Goal: Information Seeking & Learning: Learn about a topic

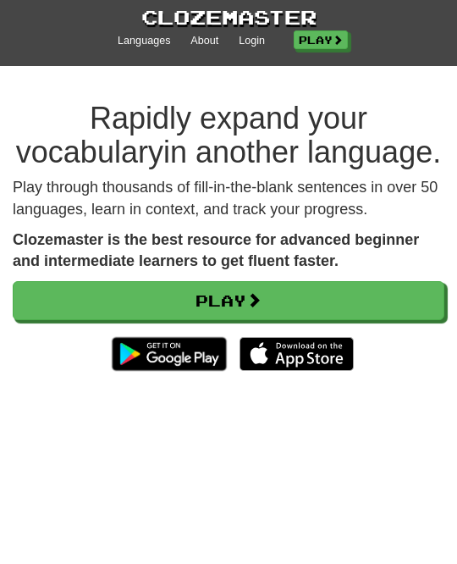
click at [248, 36] on link "Login" at bounding box center [252, 41] width 26 height 15
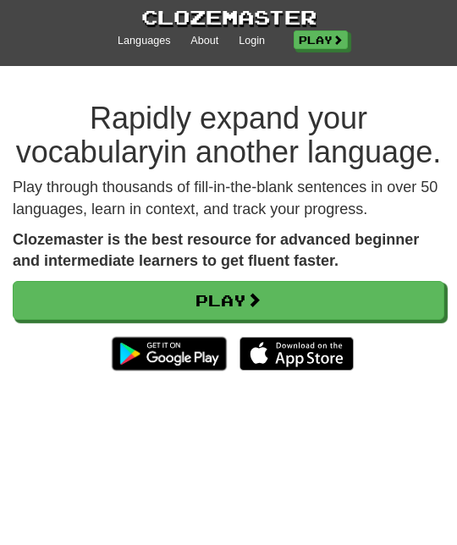
click at [255, 34] on link "Login" at bounding box center [252, 41] width 26 height 15
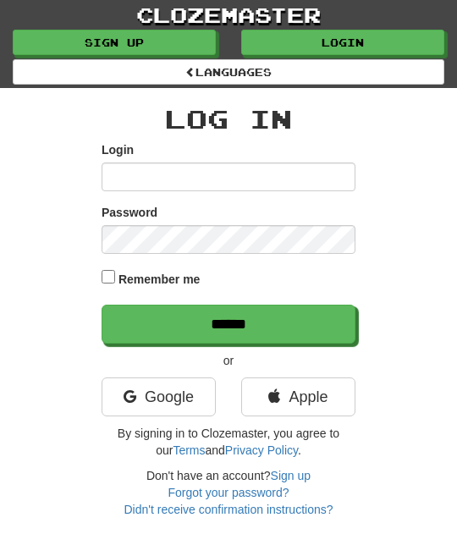
click at [140, 182] on input "Login" at bounding box center [229, 177] width 254 height 29
type input "********"
click at [334, 319] on input "******" at bounding box center [229, 324] width 254 height 39
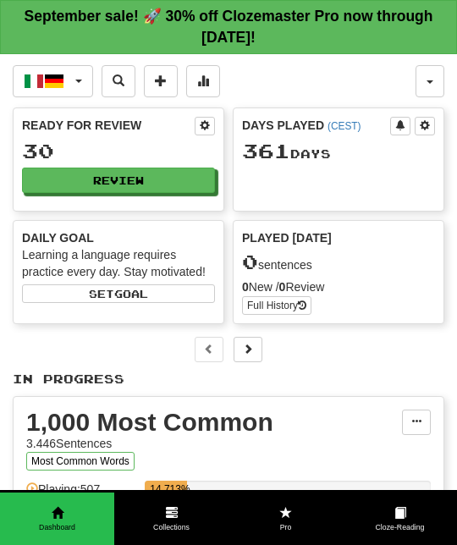
click at [196, 174] on button "Review" at bounding box center [118, 180] width 193 height 25
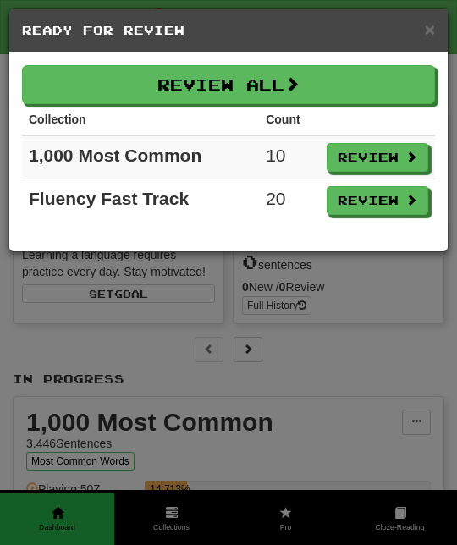
click at [420, 88] on button "Review All" at bounding box center [228, 84] width 413 height 39
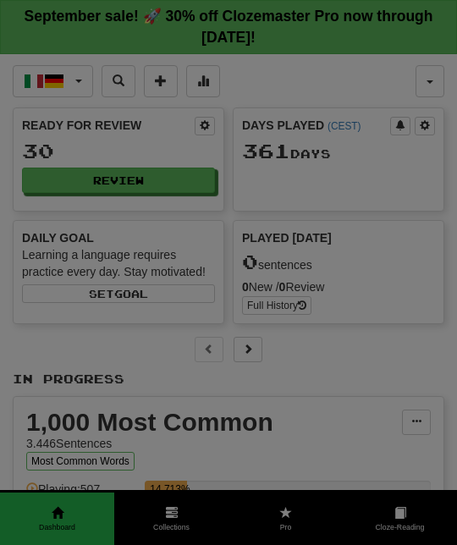
select select "**"
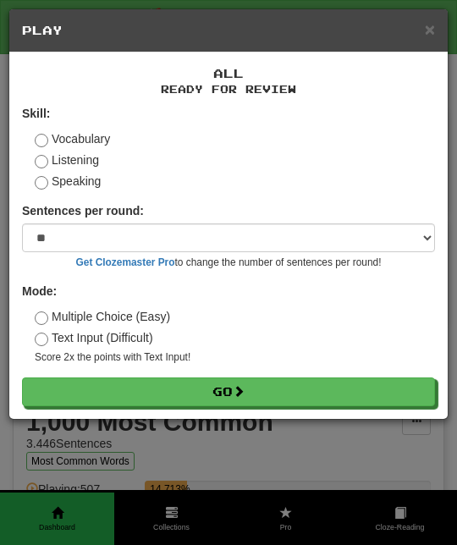
click at [335, 385] on button "Go" at bounding box center [228, 392] width 413 height 29
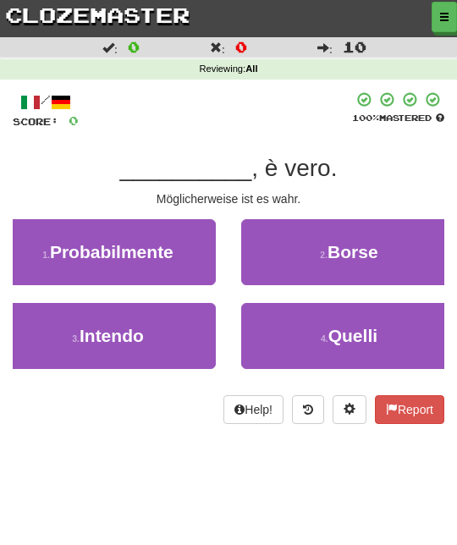
click at [175, 242] on button "1 . Probabilmente" at bounding box center [108, 252] width 216 height 66
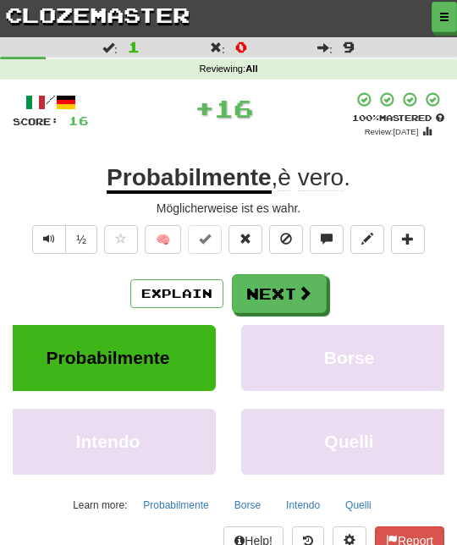
click at [310, 288] on span at bounding box center [304, 292] width 15 height 15
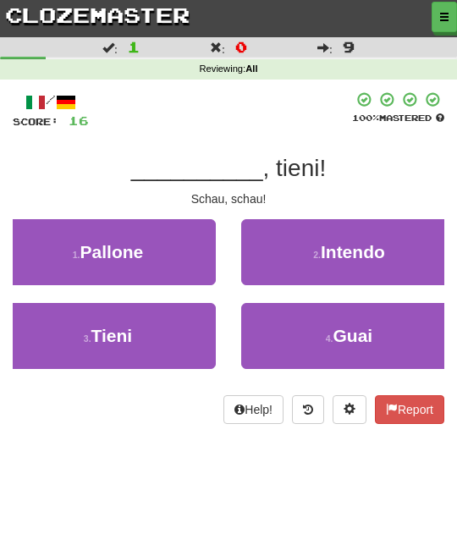
click at [167, 337] on button "3 . Tieni" at bounding box center [108, 336] width 216 height 66
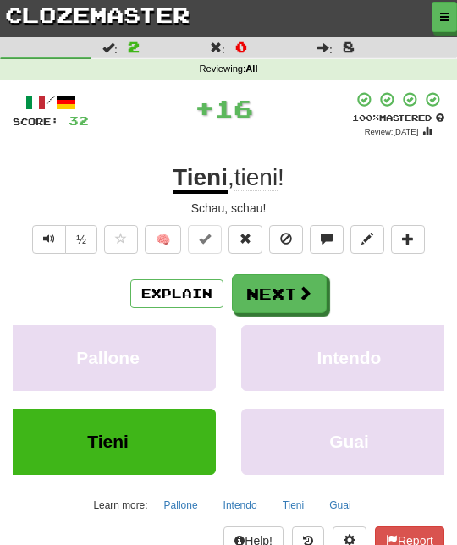
click at [303, 287] on span at bounding box center [304, 292] width 15 height 15
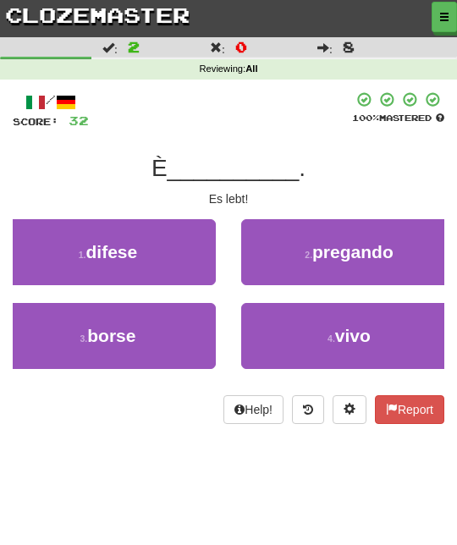
click at [360, 334] on span "vivo" at bounding box center [353, 335] width 36 height 19
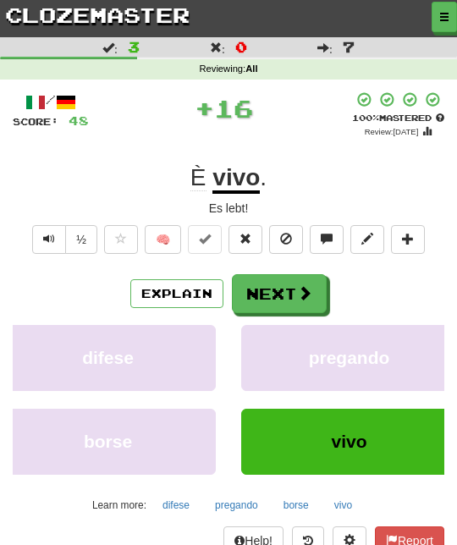
click at [304, 279] on button "Next" at bounding box center [279, 293] width 95 height 39
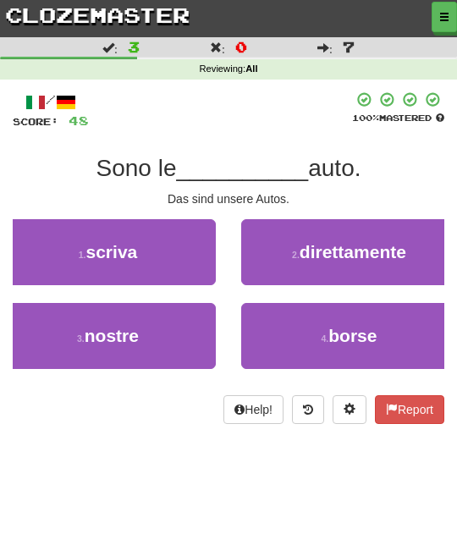
click at [196, 332] on button "3 . nostre" at bounding box center [108, 336] width 216 height 66
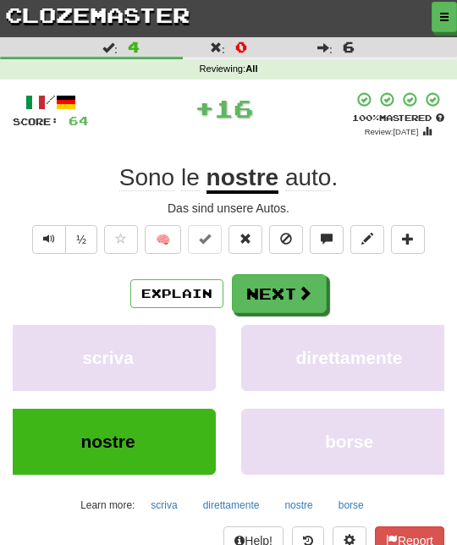
click at [313, 283] on button "Next" at bounding box center [279, 293] width 95 height 39
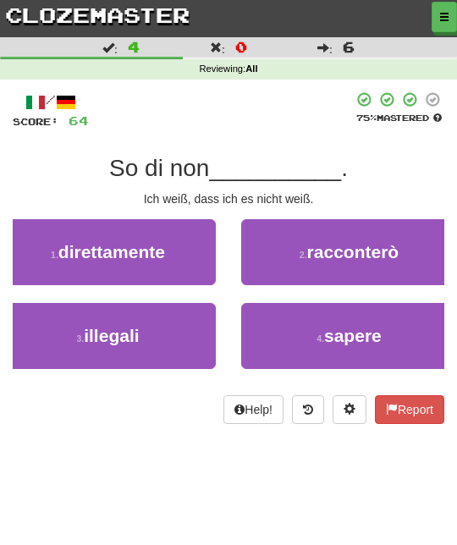
click at [323, 326] on button "4 . sapere" at bounding box center [349, 336] width 216 height 66
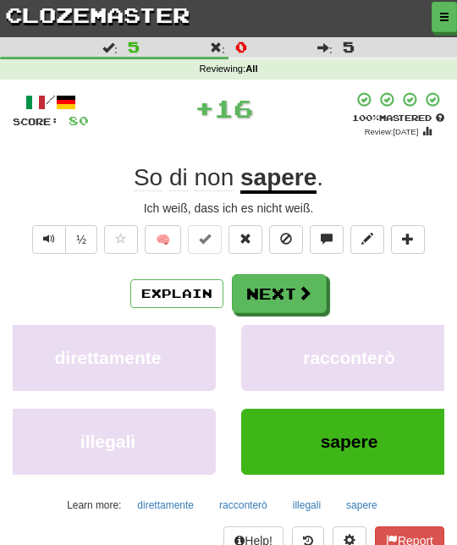
click at [303, 288] on span at bounding box center [304, 292] width 15 height 15
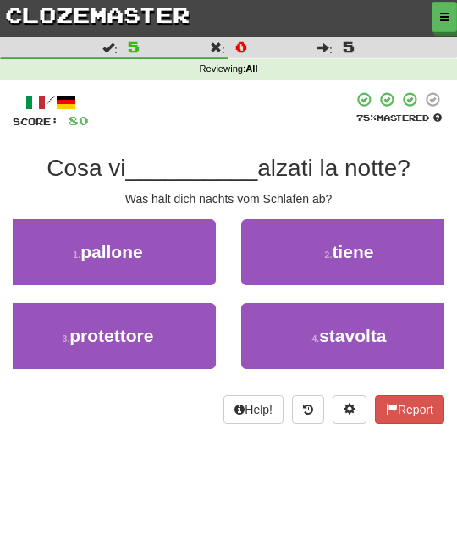
click at [369, 271] on button "2 . tiene" at bounding box center [349, 252] width 216 height 66
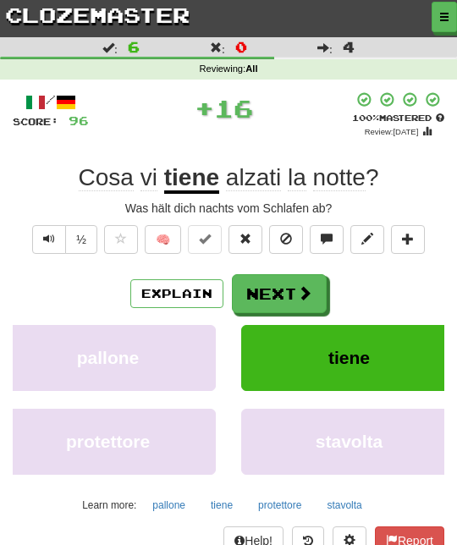
click at [311, 285] on span at bounding box center [304, 292] width 15 height 15
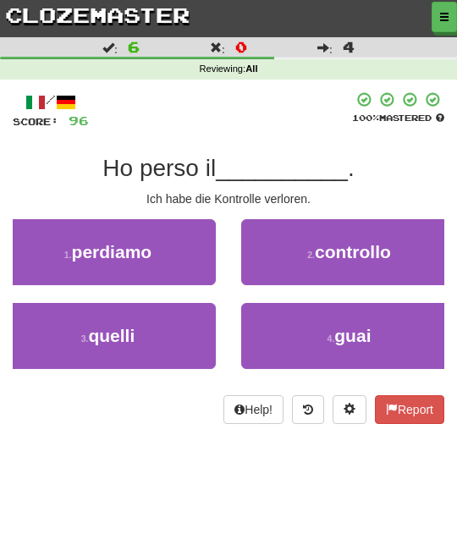
click at [370, 251] on span "controllo" at bounding box center [353, 251] width 76 height 19
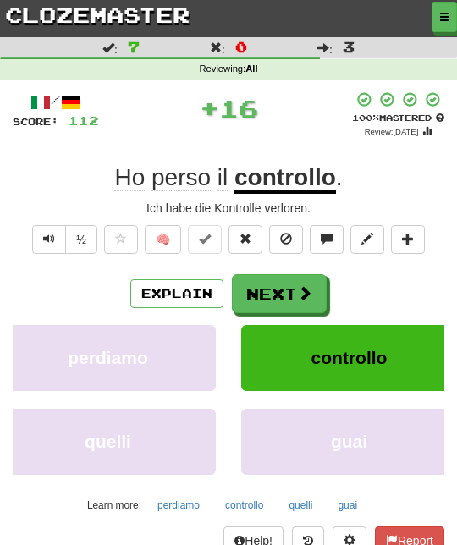
click at [304, 285] on span at bounding box center [304, 292] width 15 height 15
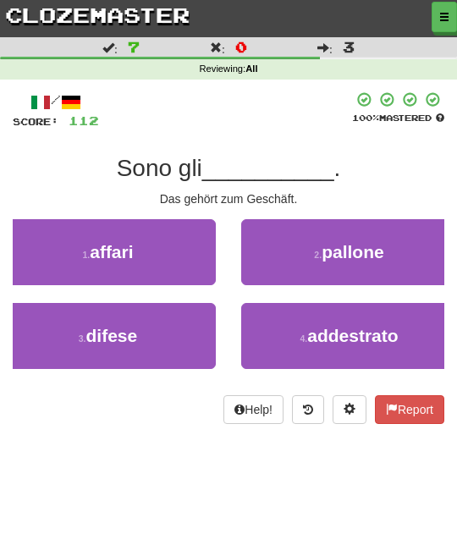
click at [185, 259] on button "1 . affari" at bounding box center [108, 252] width 216 height 66
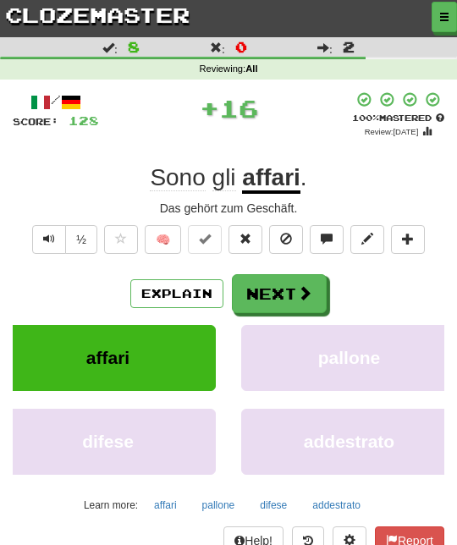
click at [307, 293] on span at bounding box center [304, 292] width 15 height 15
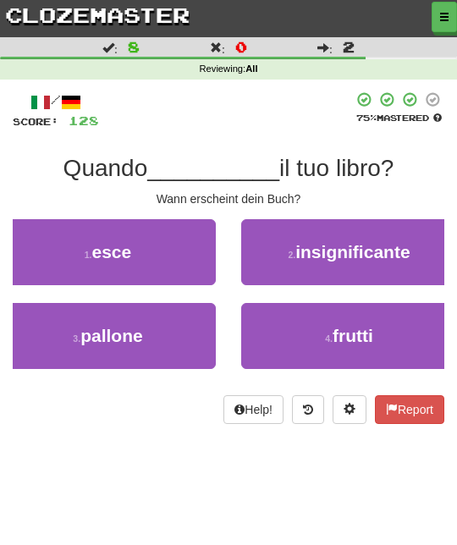
click at [181, 251] on button "1 . esce" at bounding box center [108, 252] width 216 height 66
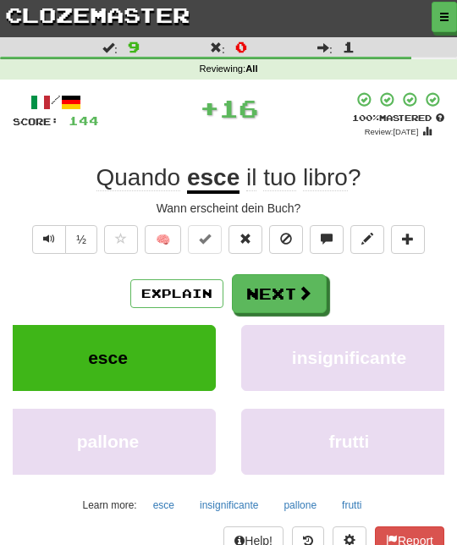
click at [305, 293] on span at bounding box center [304, 292] width 15 height 15
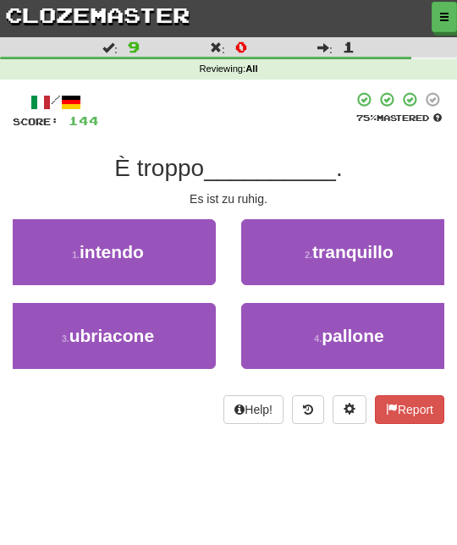
click at [359, 246] on span "tranquillo" at bounding box center [352, 251] width 81 height 19
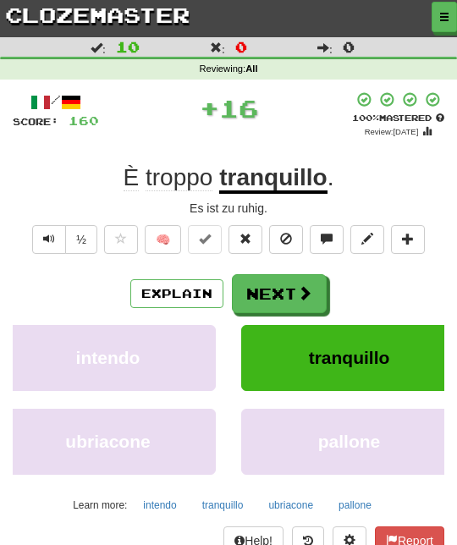
click at [309, 285] on span at bounding box center [304, 292] width 15 height 15
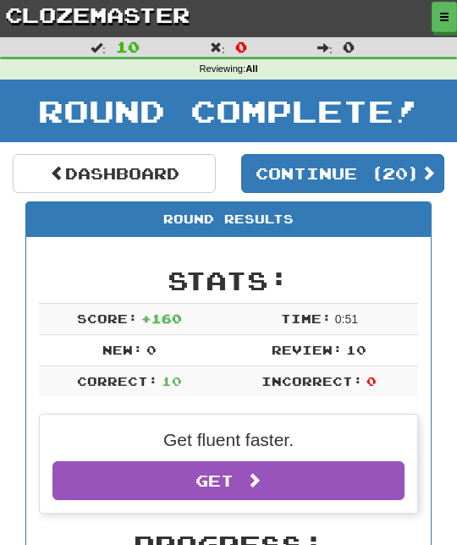
click at [417, 167] on button "Continue ( 20 )" at bounding box center [342, 173] width 203 height 39
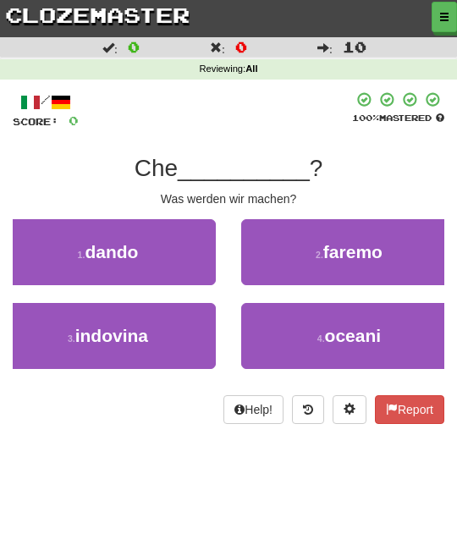
click at [362, 253] on span "faremo" at bounding box center [352, 251] width 59 height 19
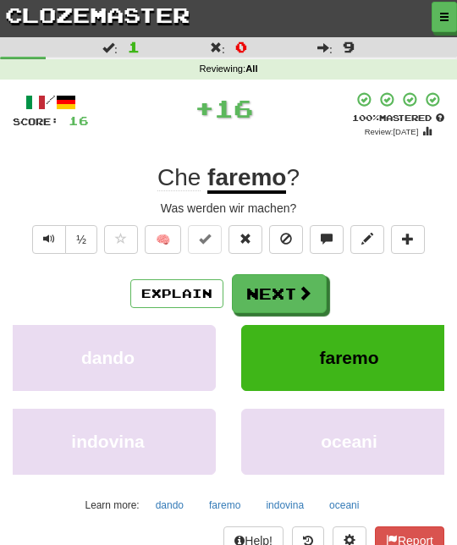
click at [311, 279] on button "Next" at bounding box center [279, 293] width 95 height 39
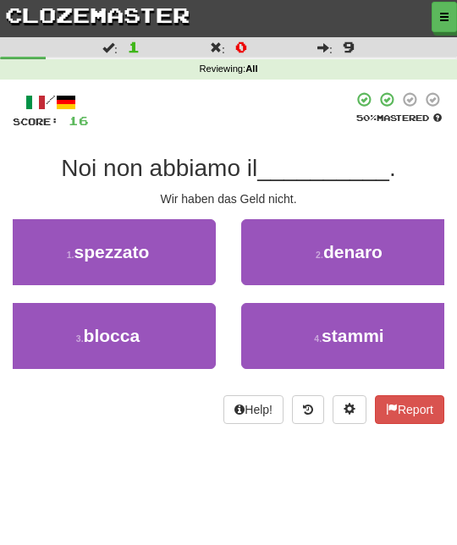
click at [360, 248] on span "denaro" at bounding box center [352, 251] width 59 height 19
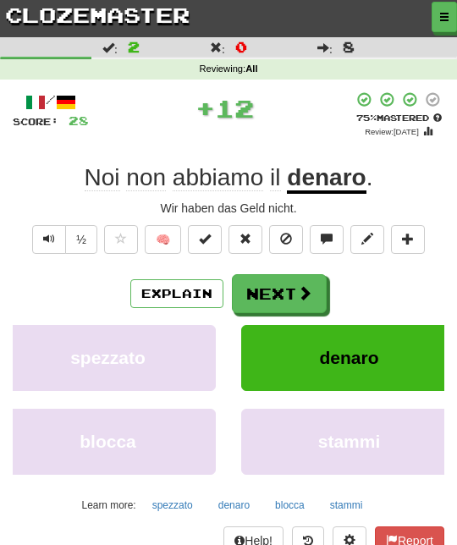
click at [307, 285] on span at bounding box center [304, 292] width 15 height 15
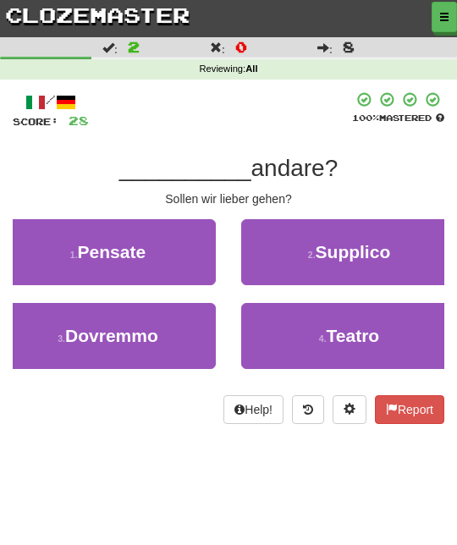
click at [167, 333] on button "3 . Dovremmo" at bounding box center [108, 336] width 216 height 66
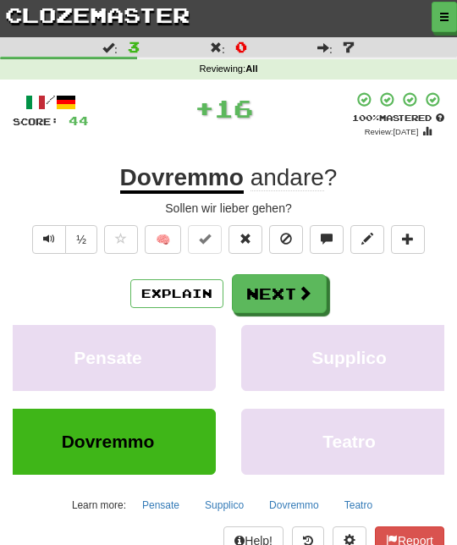
click at [307, 296] on span at bounding box center [304, 292] width 15 height 15
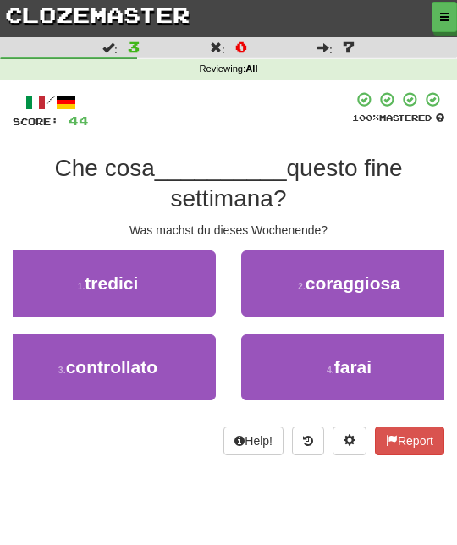
click at [332, 360] on button "4 . farai" at bounding box center [349, 367] width 216 height 66
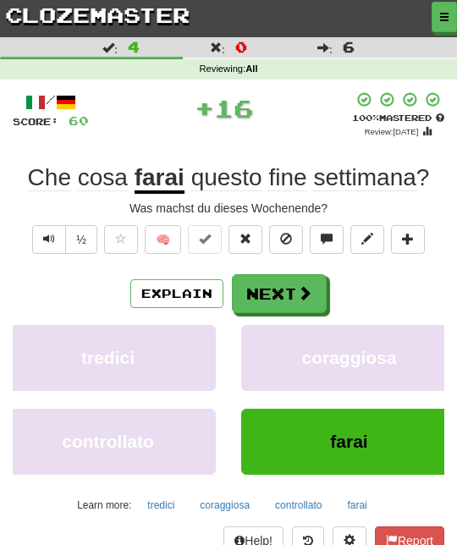
click at [315, 283] on button "Next" at bounding box center [279, 293] width 95 height 39
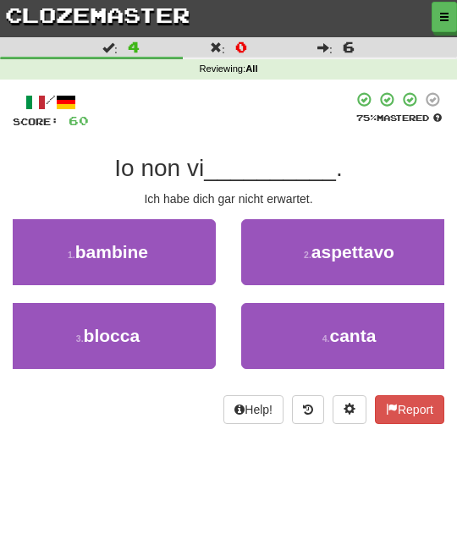
click at [373, 261] on span "aspettavo" at bounding box center [353, 251] width 83 height 19
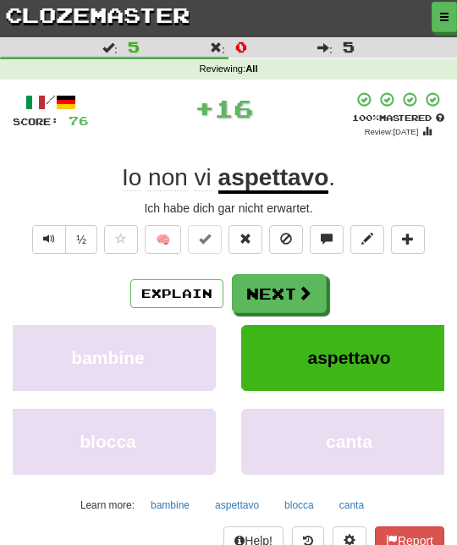
click at [318, 281] on button "Next" at bounding box center [279, 293] width 95 height 39
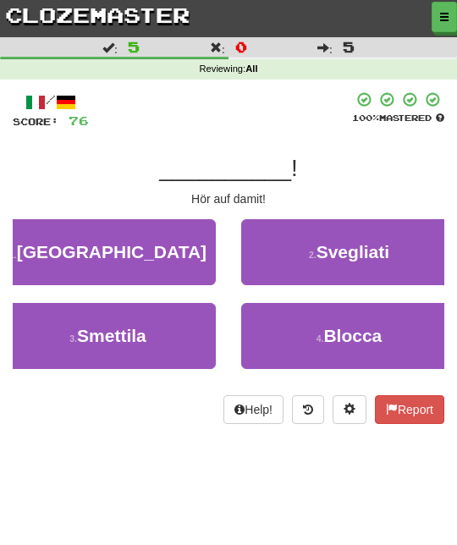
click at [380, 247] on span "Svegliati" at bounding box center [353, 251] width 73 height 19
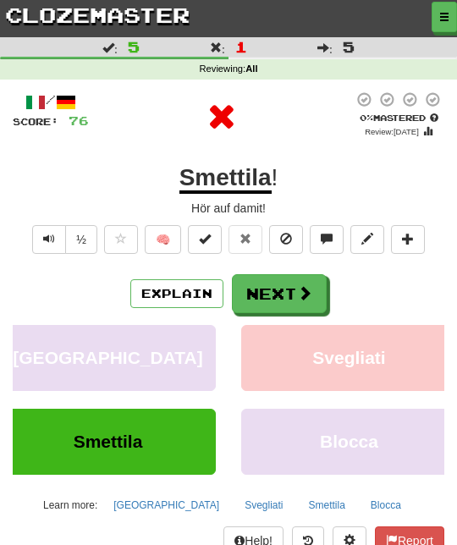
click at [312, 293] on button "Next" at bounding box center [279, 293] width 95 height 39
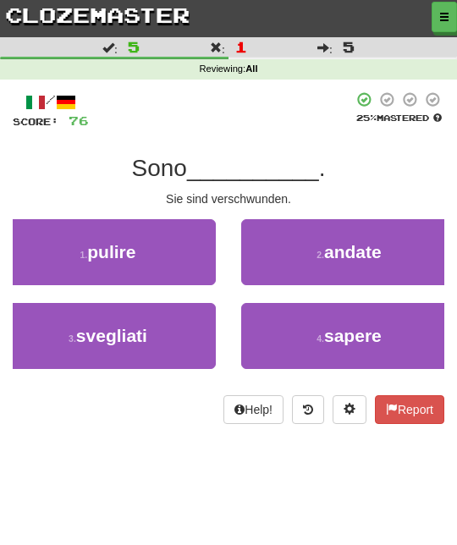
click at [366, 246] on span "andate" at bounding box center [353, 251] width 58 height 19
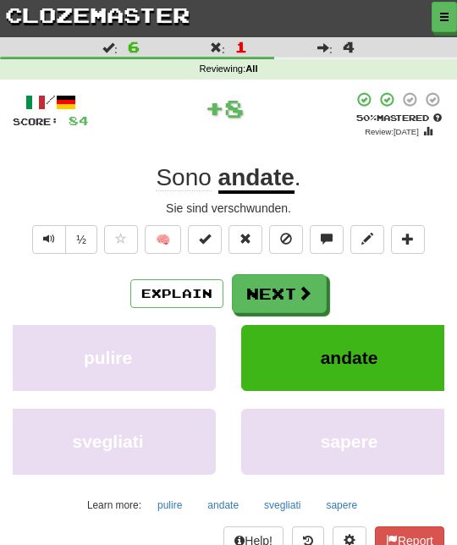
click at [305, 290] on span at bounding box center [304, 292] width 15 height 15
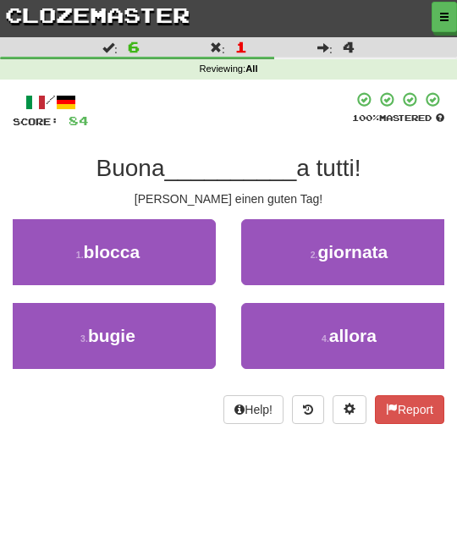
click at [356, 251] on span "giornata" at bounding box center [353, 251] width 70 height 19
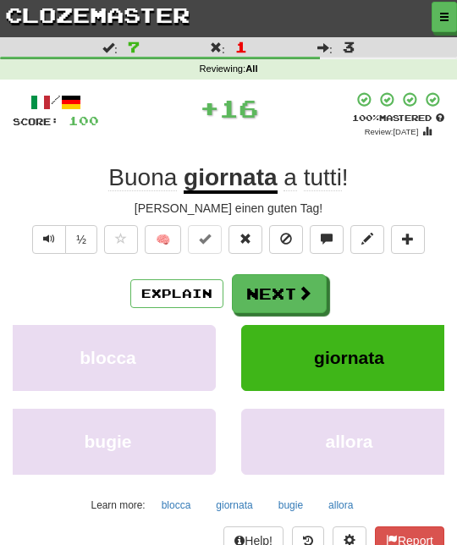
click at [308, 285] on span at bounding box center [304, 292] width 15 height 15
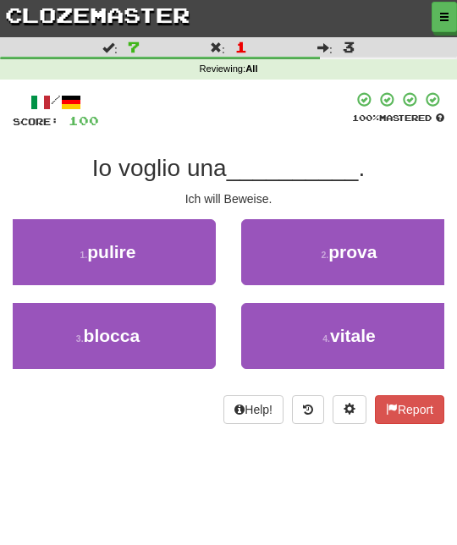
click at [355, 255] on span "prova" at bounding box center [353, 251] width 48 height 19
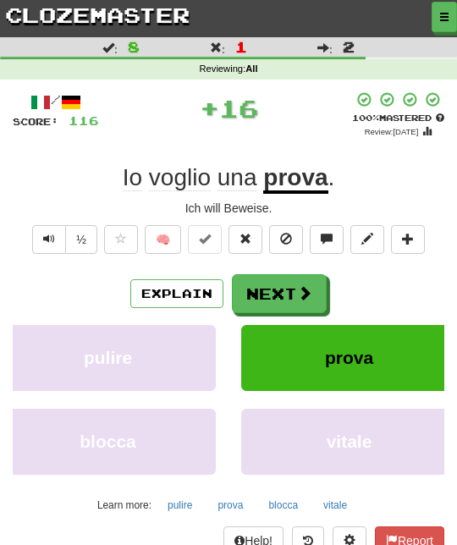
click at [305, 285] on span at bounding box center [304, 292] width 15 height 15
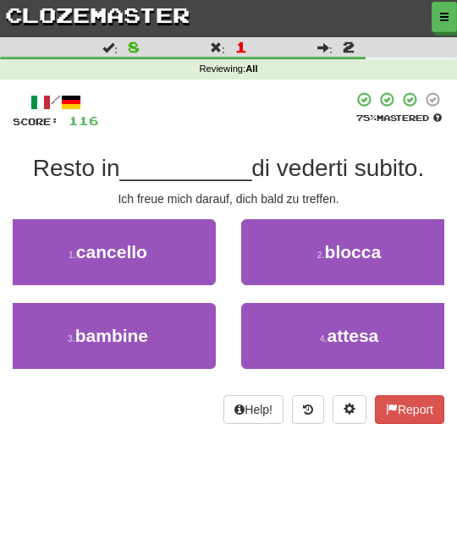
click at [333, 333] on span "attesa" at bounding box center [354, 335] width 52 height 19
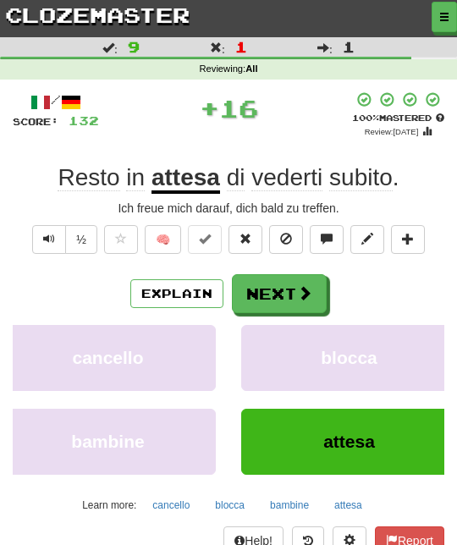
click at [313, 284] on button "Next" at bounding box center [279, 293] width 95 height 39
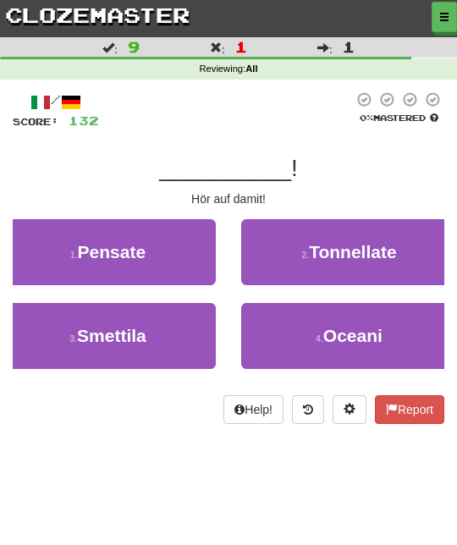
click at [186, 331] on button "3 . Smettila" at bounding box center [108, 336] width 216 height 66
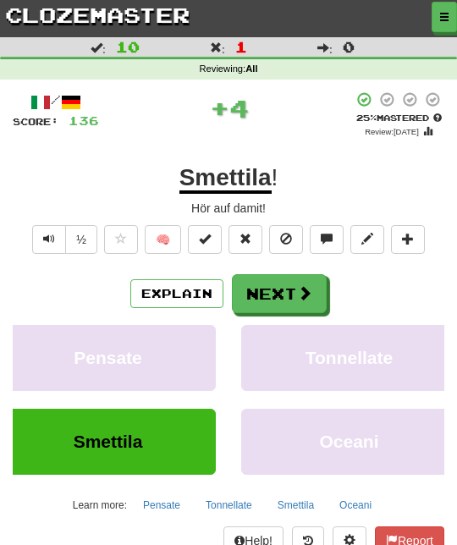
click at [293, 284] on button "Next" at bounding box center [279, 293] width 95 height 39
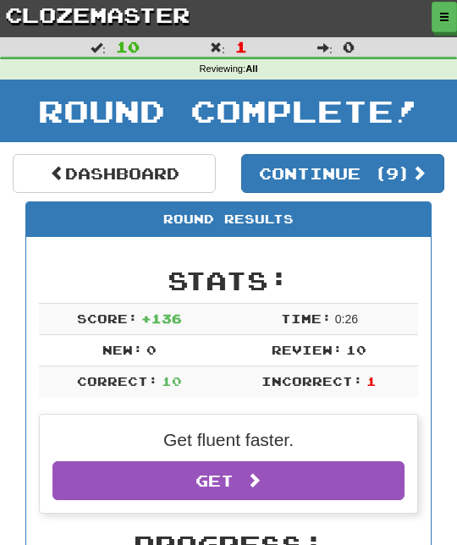
click at [413, 180] on button "Continue ( 9 )" at bounding box center [342, 173] width 203 height 39
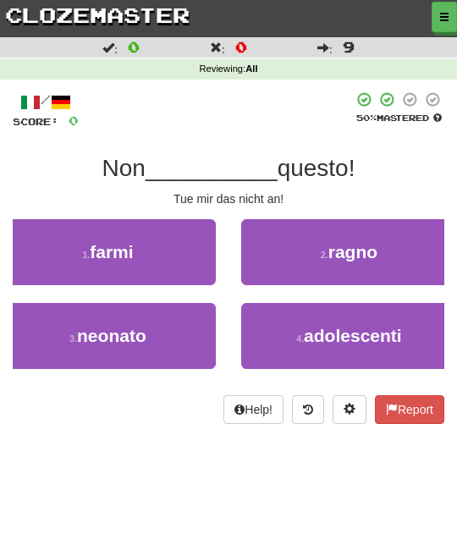
click at [175, 252] on button "1 . farmi" at bounding box center [108, 252] width 216 height 66
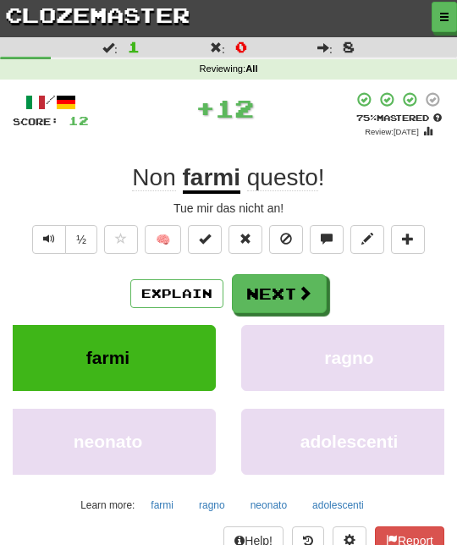
click at [300, 285] on span at bounding box center [304, 292] width 15 height 15
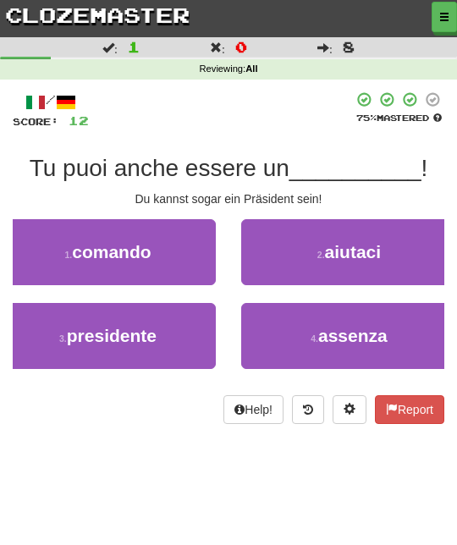
click at [185, 331] on button "3 . presidente" at bounding box center [108, 336] width 216 height 66
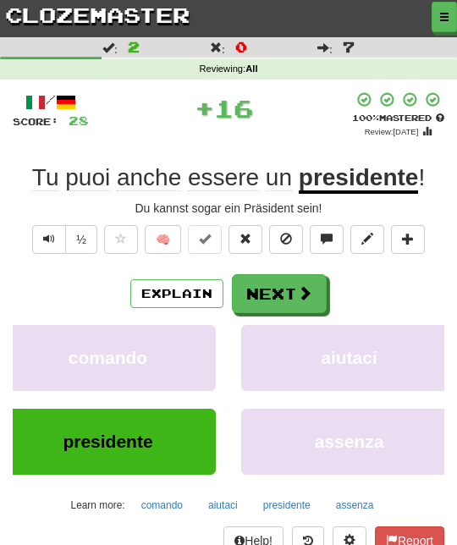
click at [310, 291] on span at bounding box center [304, 292] width 15 height 15
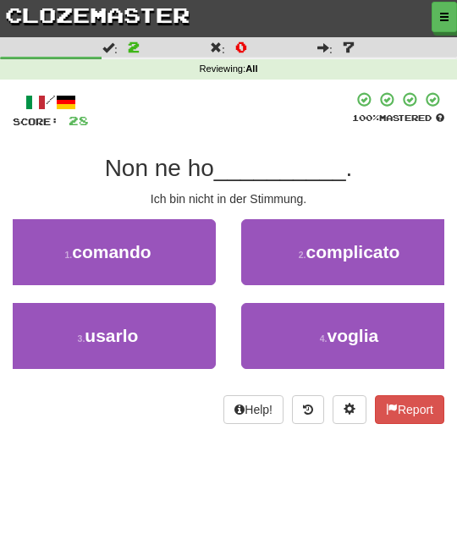
click at [346, 326] on span "voglia" at bounding box center [354, 335] width 52 height 19
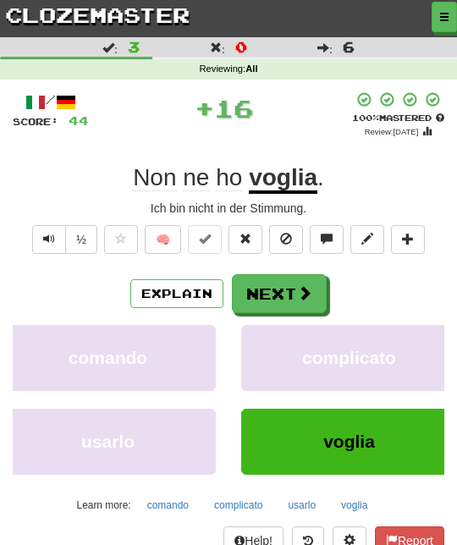
click at [313, 292] on button "Next" at bounding box center [279, 293] width 95 height 39
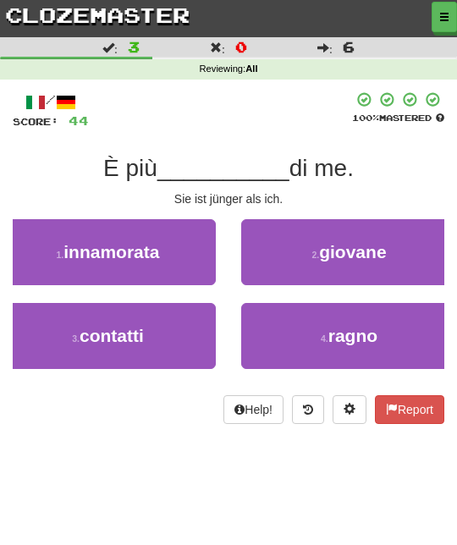
click at [372, 253] on span "giovane" at bounding box center [352, 251] width 67 height 19
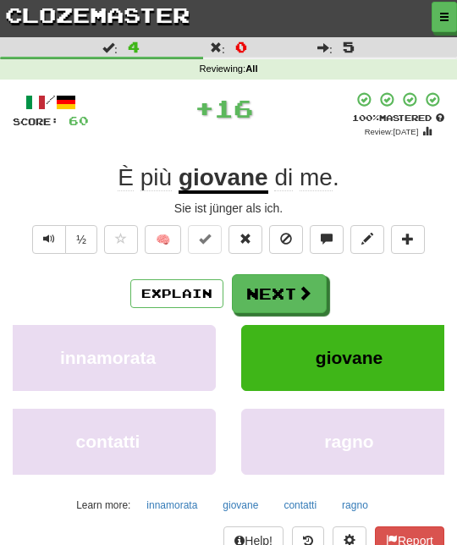
click at [308, 285] on span at bounding box center [304, 292] width 15 height 15
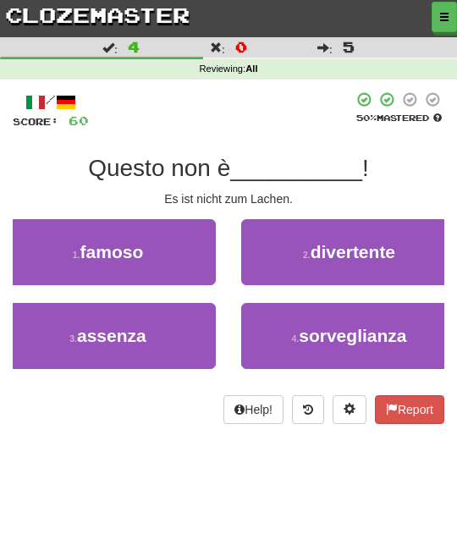
click at [366, 246] on span "divertente" at bounding box center [353, 251] width 85 height 19
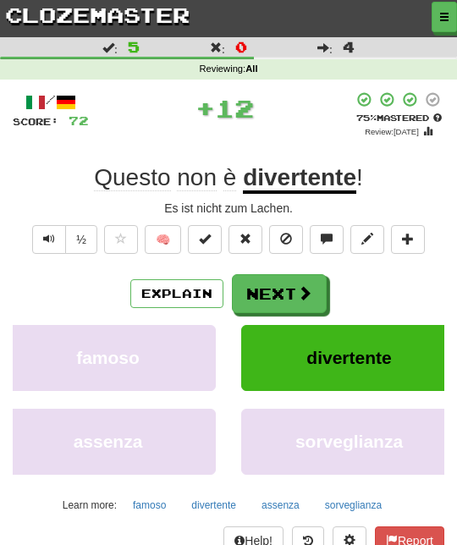
click at [302, 290] on span at bounding box center [304, 292] width 15 height 15
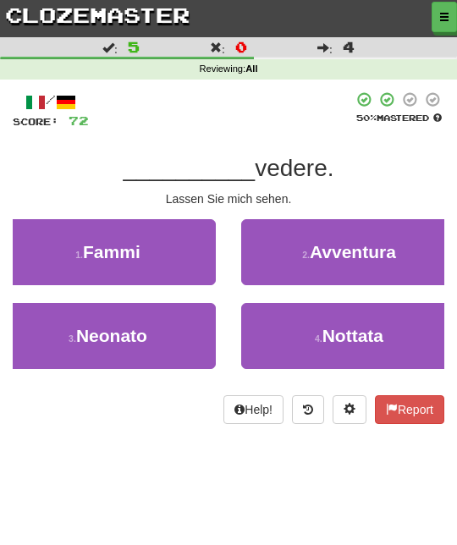
click at [189, 243] on button "1 . Fammi" at bounding box center [108, 252] width 216 height 66
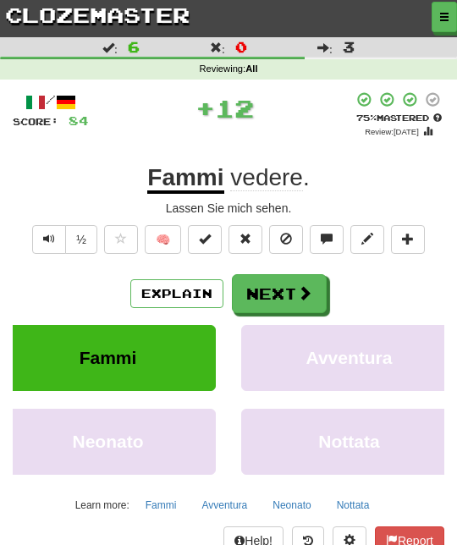
click at [306, 292] on span at bounding box center [304, 292] width 15 height 15
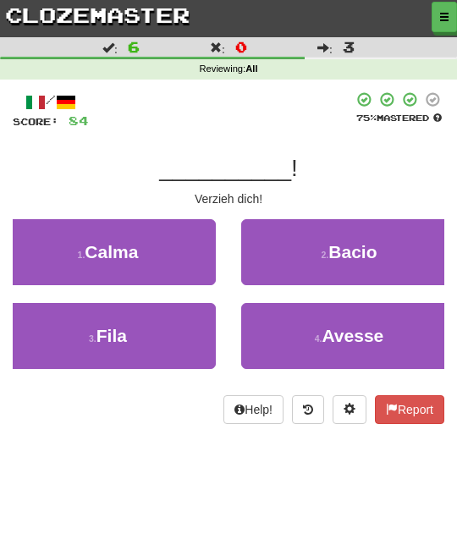
click at [187, 336] on button "3 . Fila" at bounding box center [108, 336] width 216 height 66
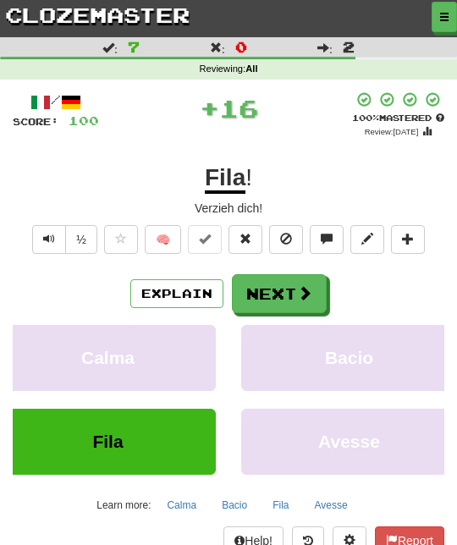
click at [301, 287] on span at bounding box center [304, 292] width 15 height 15
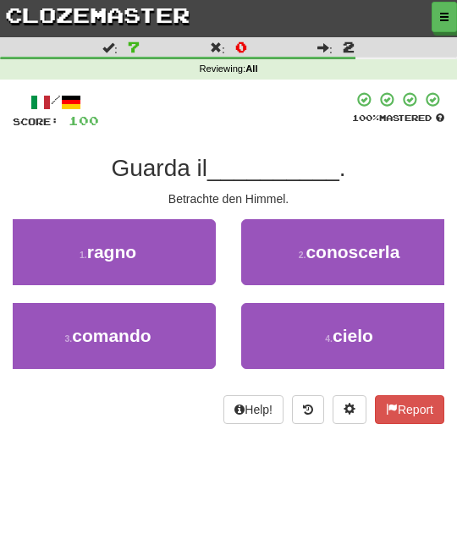
click at [325, 319] on button "4 . cielo" at bounding box center [349, 336] width 216 height 66
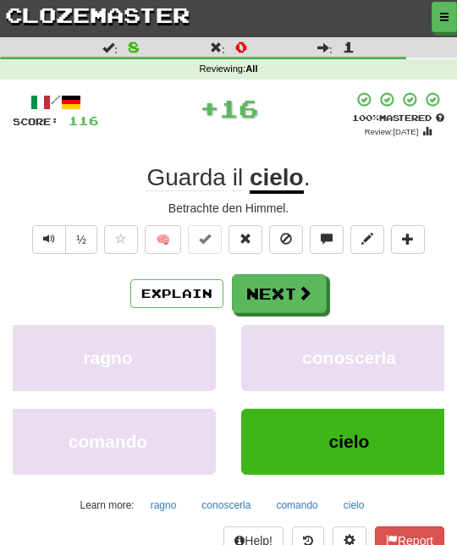
click at [306, 290] on span at bounding box center [304, 292] width 15 height 15
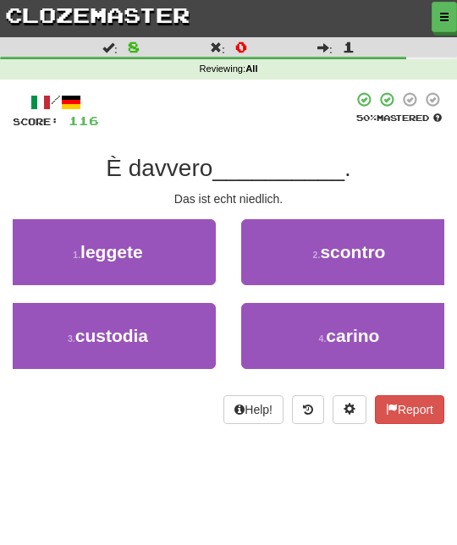
click at [324, 328] on button "4 . carino" at bounding box center [349, 336] width 216 height 66
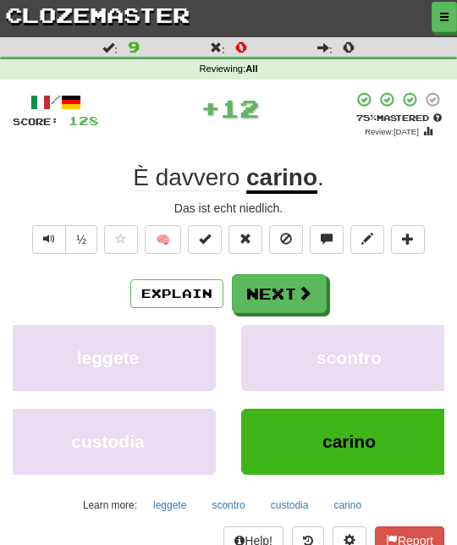
click at [308, 279] on button "Next" at bounding box center [279, 293] width 95 height 39
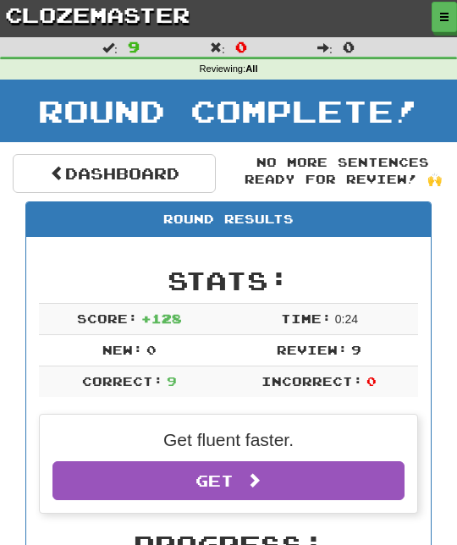
click at [188, 165] on link "Dashboard" at bounding box center [114, 173] width 203 height 39
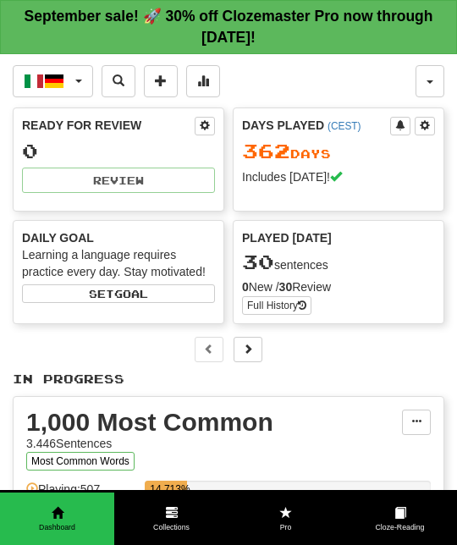
click at [81, 80] on span "button" at bounding box center [78, 81] width 7 height 3
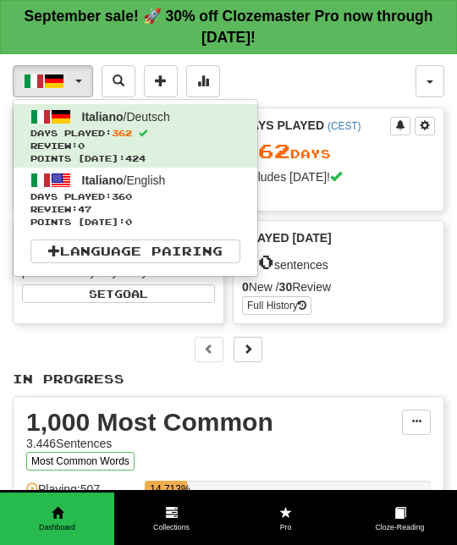
click at [208, 207] on span "Review: 47" at bounding box center [135, 209] width 210 height 13
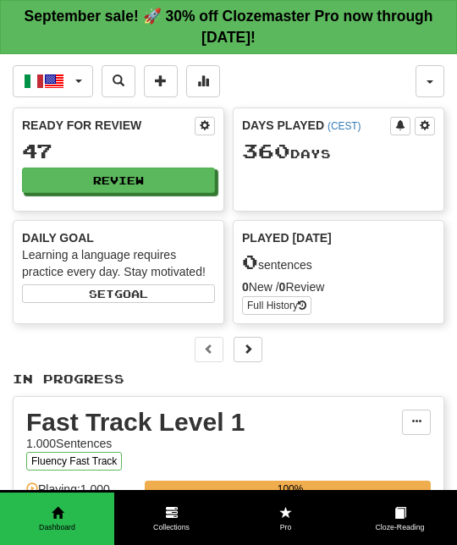
click at [197, 176] on button "Review" at bounding box center [118, 180] width 193 height 25
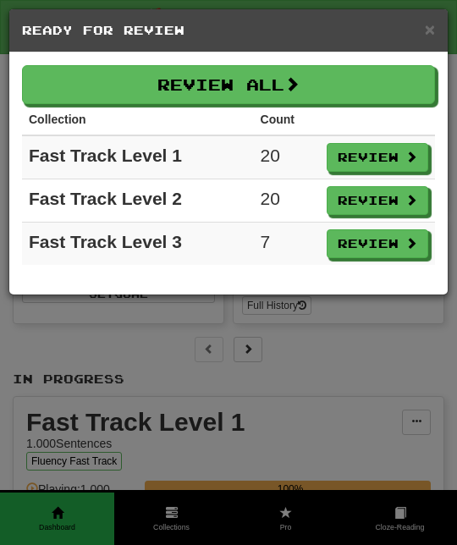
click at [401, 91] on button "Review All" at bounding box center [228, 84] width 413 height 39
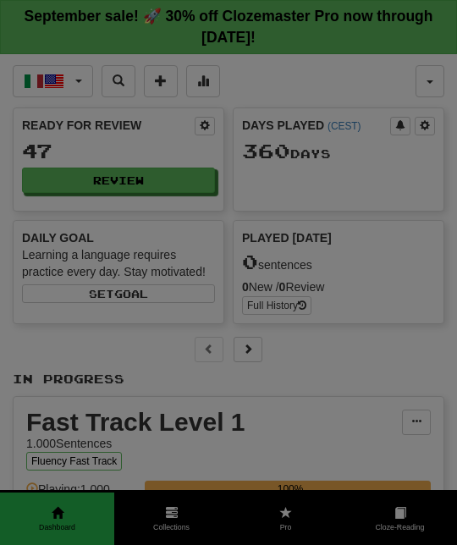
select select "**"
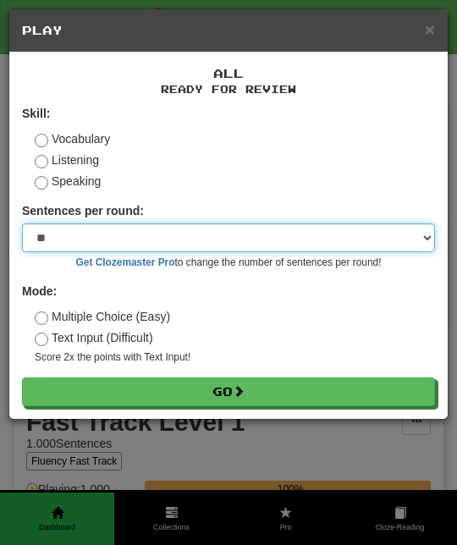
click at [396, 246] on select "* ** ** ** ** ** *** ********" at bounding box center [228, 238] width 413 height 29
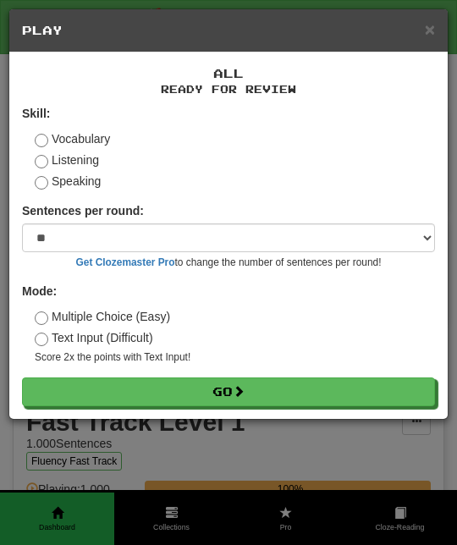
click at [296, 386] on button "Go" at bounding box center [228, 392] width 413 height 29
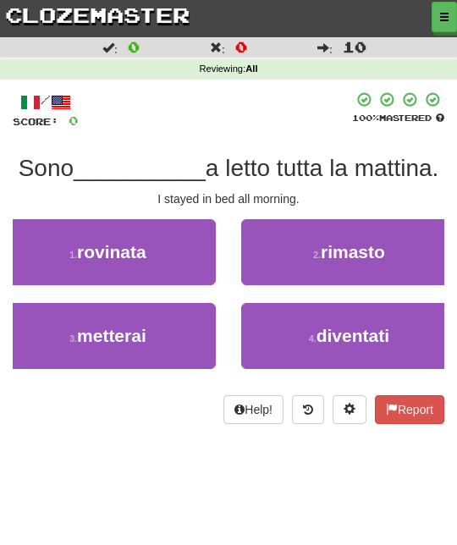
click at [394, 252] on button "2 . rimasto" at bounding box center [349, 252] width 216 height 66
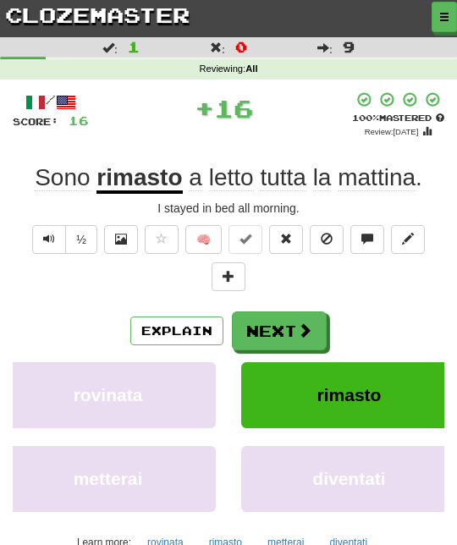
click at [315, 318] on button "Next" at bounding box center [279, 331] width 95 height 39
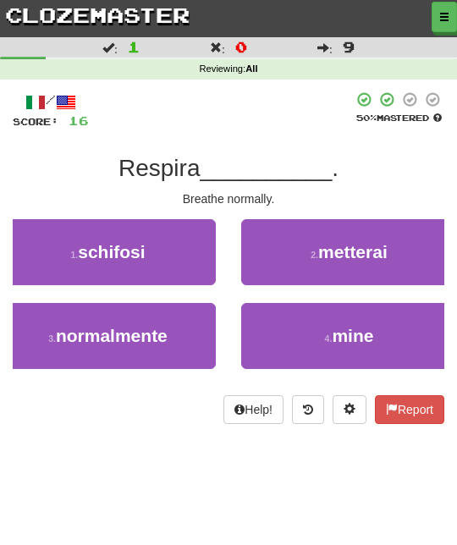
click at [185, 330] on button "3 . normalmente" at bounding box center [108, 336] width 216 height 66
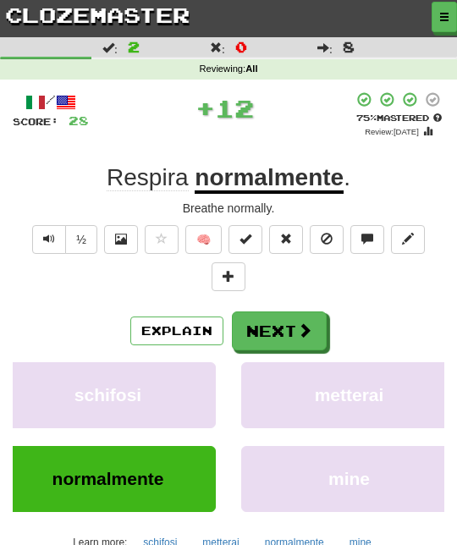
click at [306, 323] on span at bounding box center [304, 330] width 15 height 15
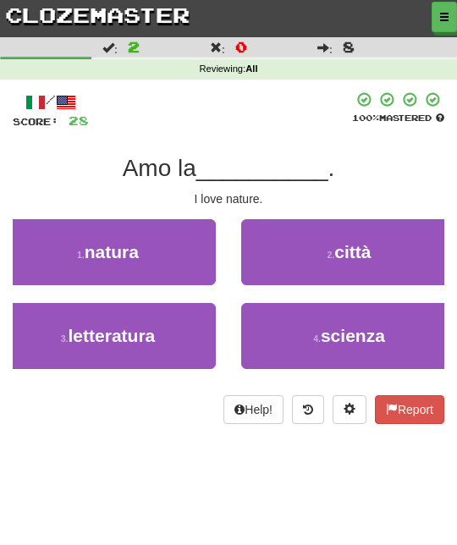
click at [177, 261] on button "1 . natura" at bounding box center [108, 252] width 216 height 66
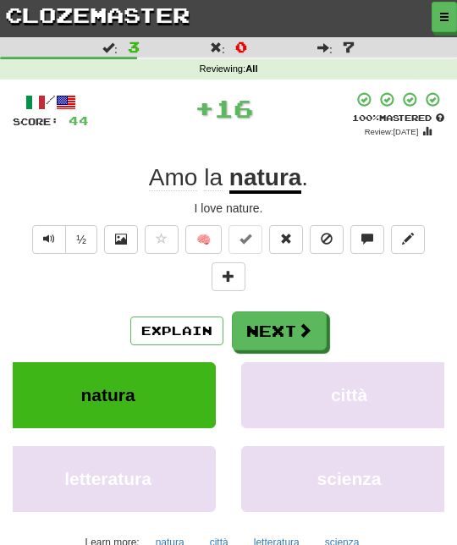
click at [289, 323] on button "Next" at bounding box center [279, 331] width 95 height 39
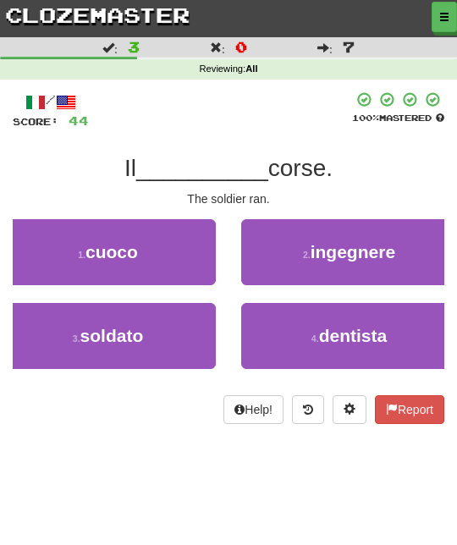
click at [185, 327] on button "3 . soldato" at bounding box center [108, 336] width 216 height 66
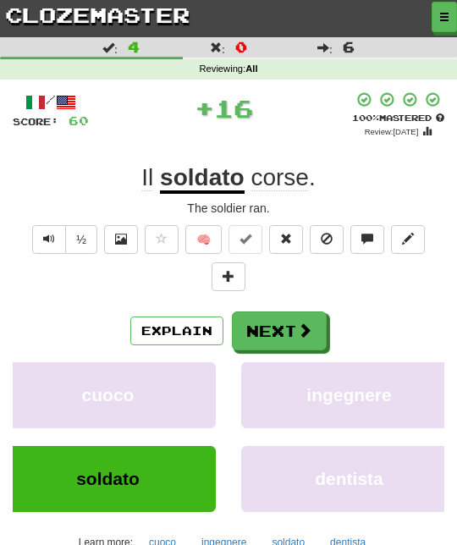
click at [293, 324] on button "Next" at bounding box center [279, 331] width 95 height 39
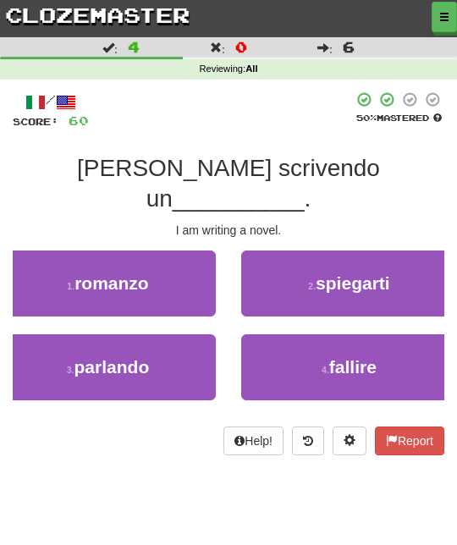
click at [173, 262] on button "1 . romanzo" at bounding box center [108, 284] width 216 height 66
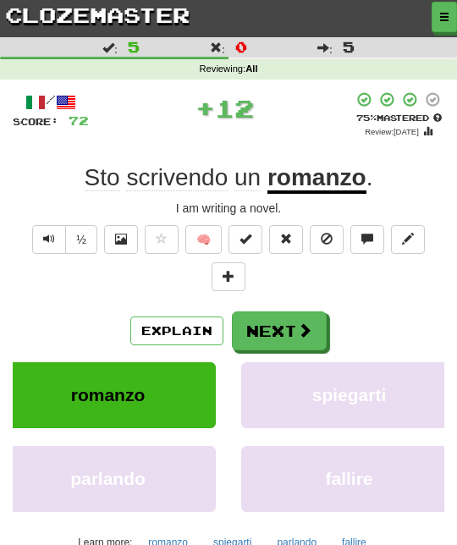
click at [305, 323] on span at bounding box center [304, 330] width 15 height 15
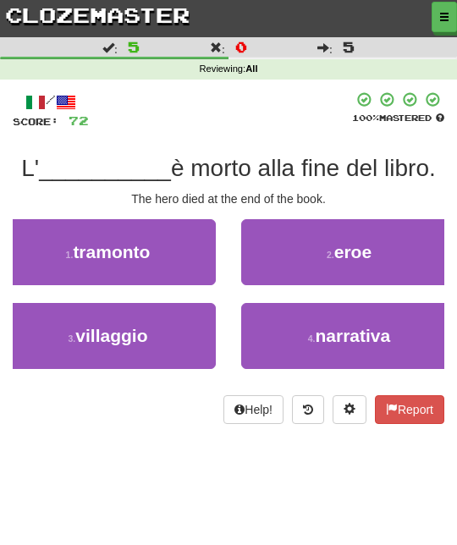
click at [356, 247] on span "eroe" at bounding box center [352, 251] width 37 height 19
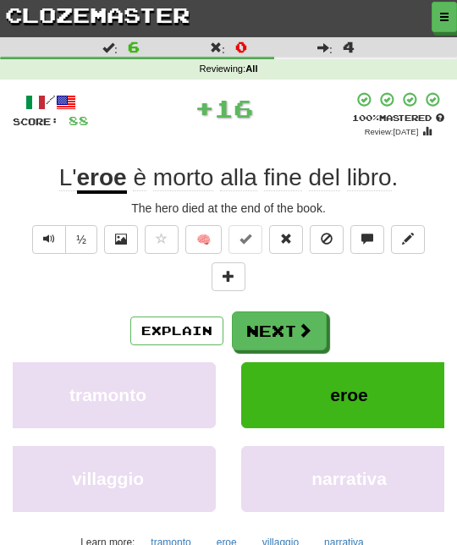
click at [300, 317] on button "Next" at bounding box center [279, 331] width 95 height 39
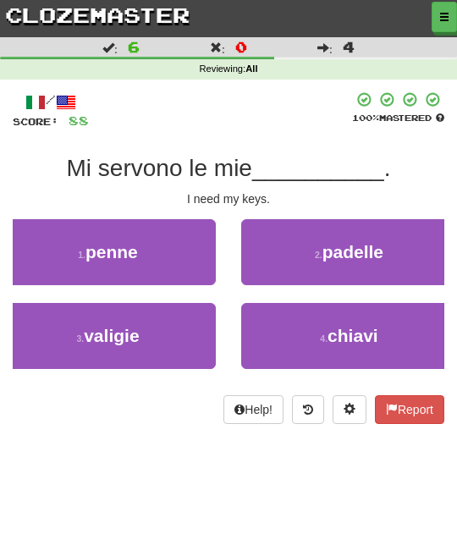
click at [312, 322] on button "4 . [GEOGRAPHIC_DATA]" at bounding box center [349, 336] width 216 height 66
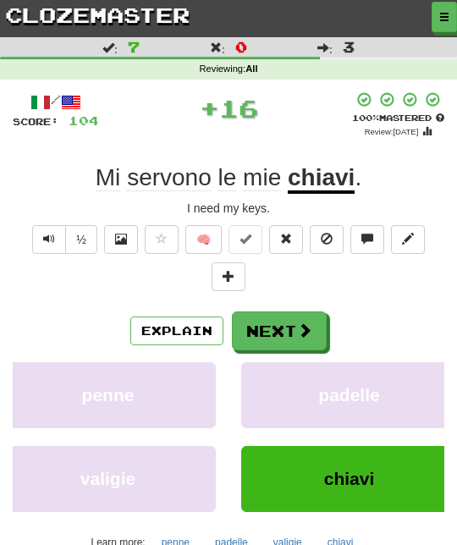
click at [299, 323] on span at bounding box center [304, 330] width 15 height 15
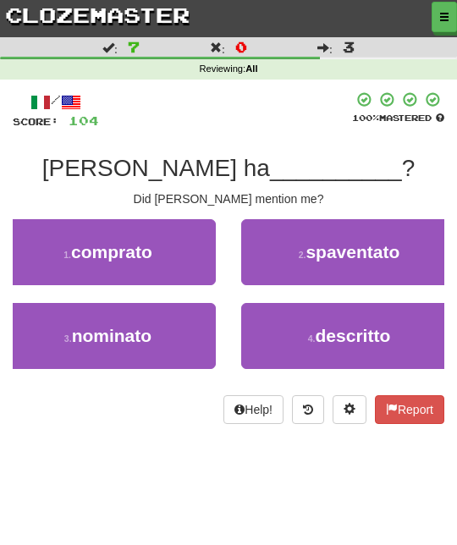
click at [198, 333] on button "3 . nominato" at bounding box center [108, 336] width 216 height 66
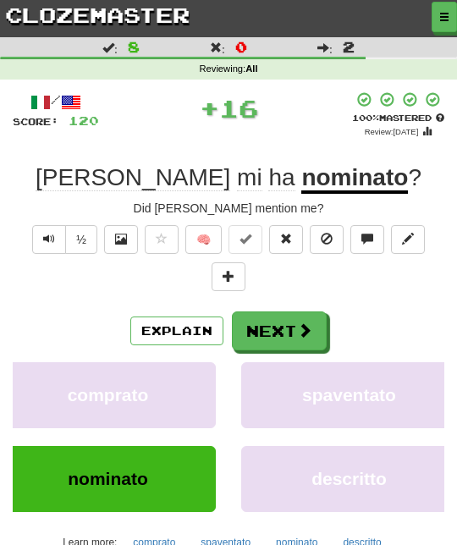
click at [303, 338] on button "Next" at bounding box center [279, 331] width 95 height 39
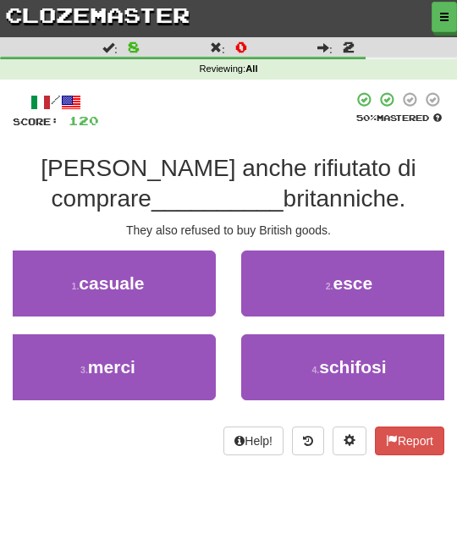
click at [304, 356] on button "4 . schifosi" at bounding box center [349, 367] width 216 height 66
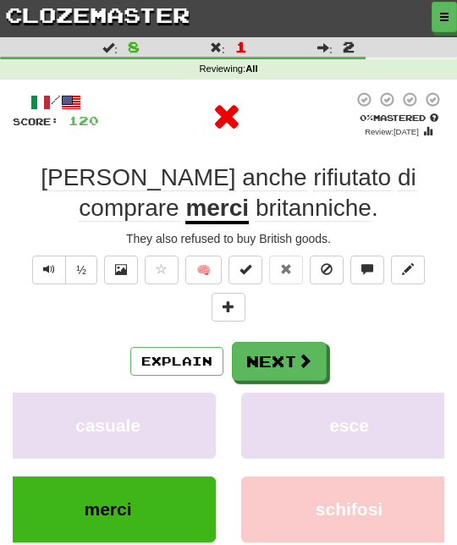
click at [306, 353] on span at bounding box center [304, 360] width 15 height 15
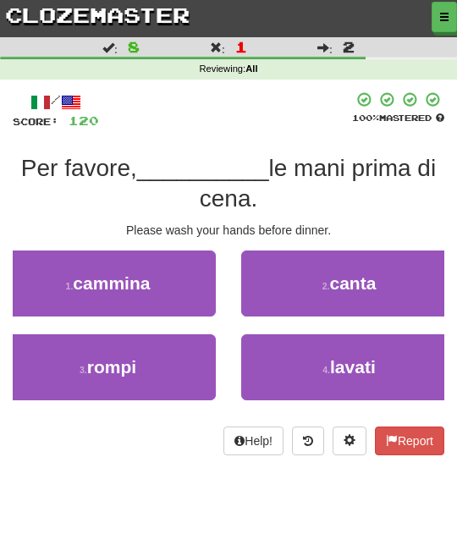
click at [320, 352] on button "4 . [GEOGRAPHIC_DATA]" at bounding box center [349, 367] width 216 height 66
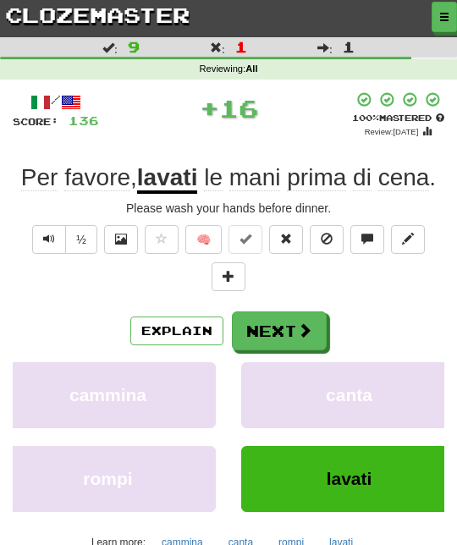
click at [314, 323] on button "Next" at bounding box center [279, 331] width 95 height 39
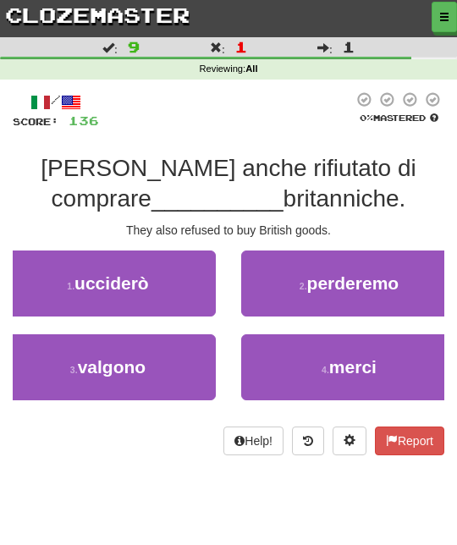
click at [316, 356] on button "4 . merci" at bounding box center [349, 367] width 216 height 66
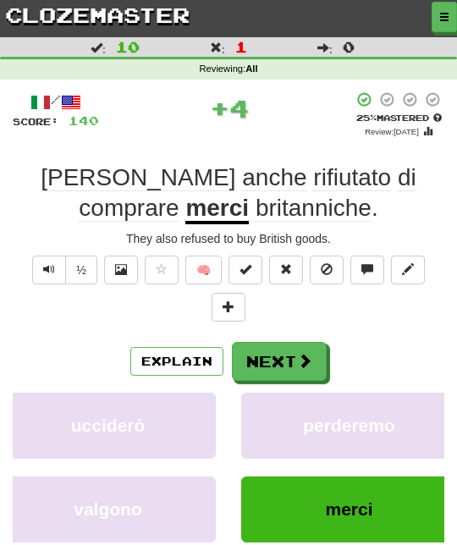
click at [310, 353] on span at bounding box center [304, 360] width 15 height 15
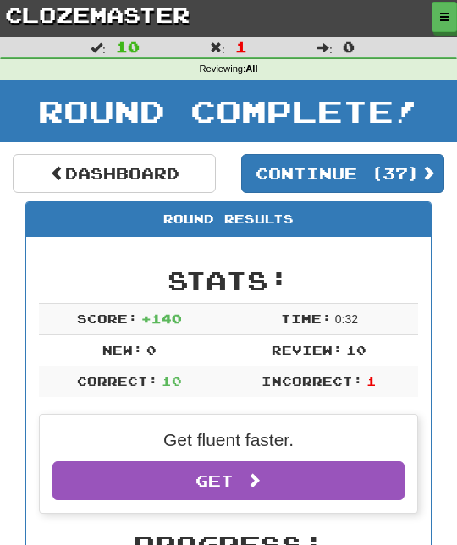
click at [429, 158] on button "Continue ( 37 )" at bounding box center [342, 173] width 203 height 39
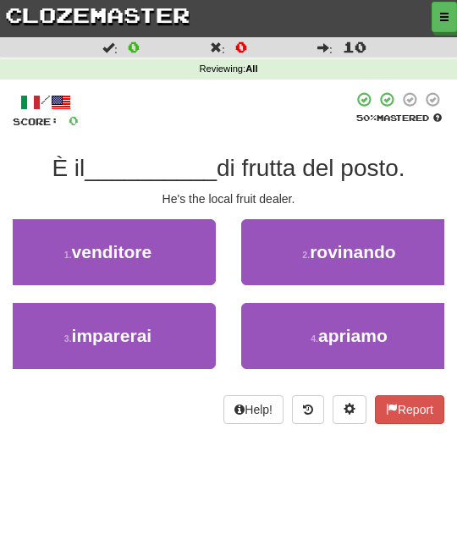
click at [173, 263] on button "1 . venditore" at bounding box center [108, 252] width 216 height 66
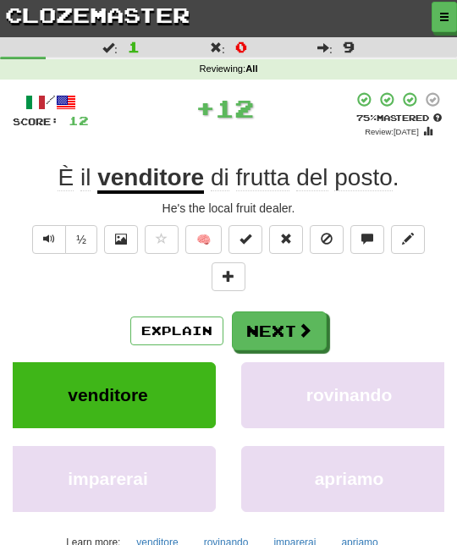
click at [283, 333] on button "Next" at bounding box center [279, 331] width 95 height 39
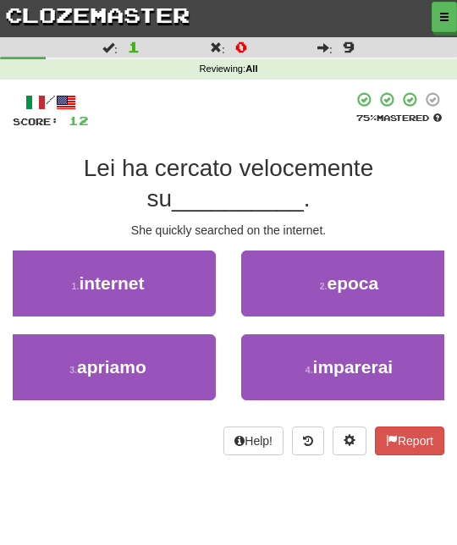
click at [202, 292] on button "1 . internet" at bounding box center [108, 284] width 216 height 66
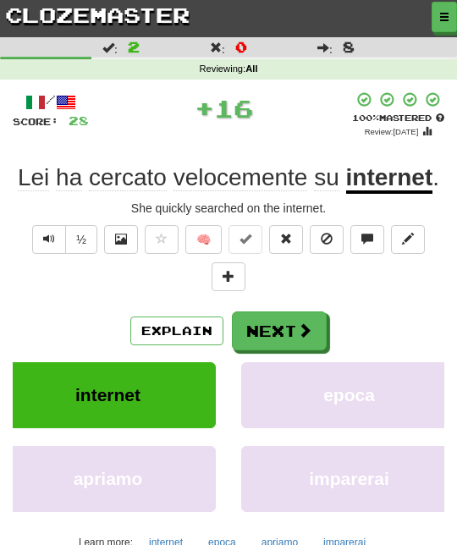
click at [279, 323] on button "Next" at bounding box center [279, 331] width 95 height 39
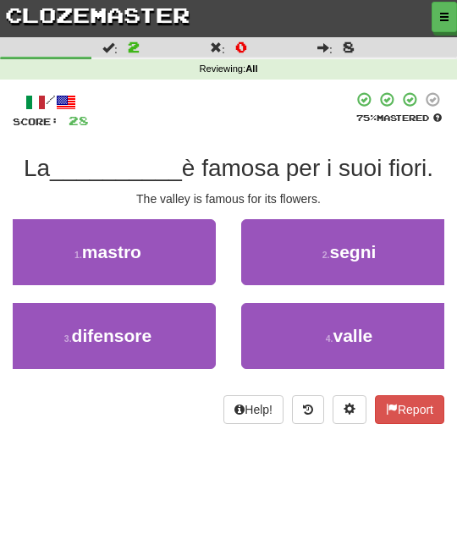
click at [303, 331] on button "4 . valle" at bounding box center [349, 336] width 216 height 66
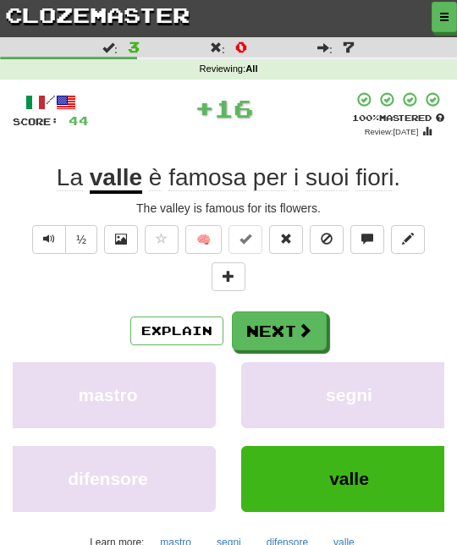
click at [282, 329] on button "Next" at bounding box center [279, 331] width 95 height 39
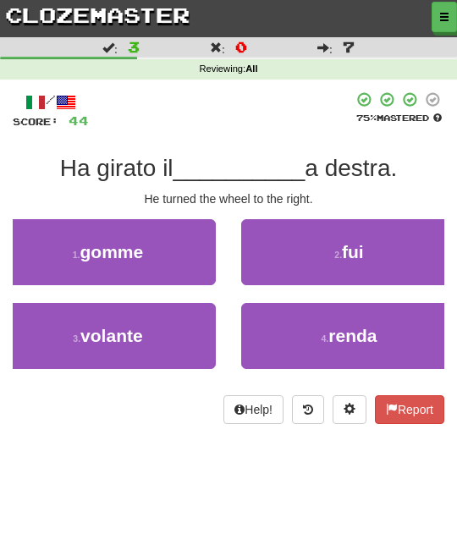
click at [205, 334] on button "3 . volante" at bounding box center [108, 336] width 216 height 66
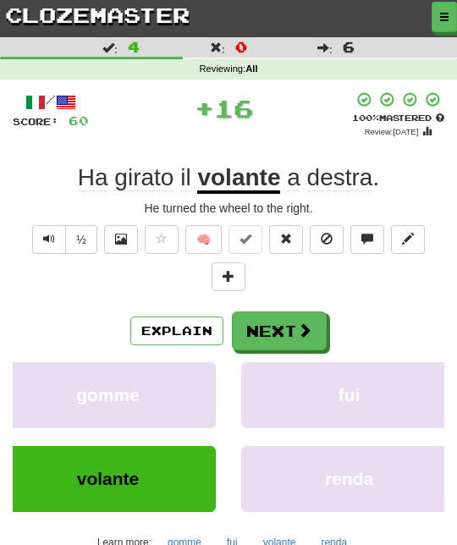
click at [284, 329] on button "Next" at bounding box center [279, 331] width 95 height 39
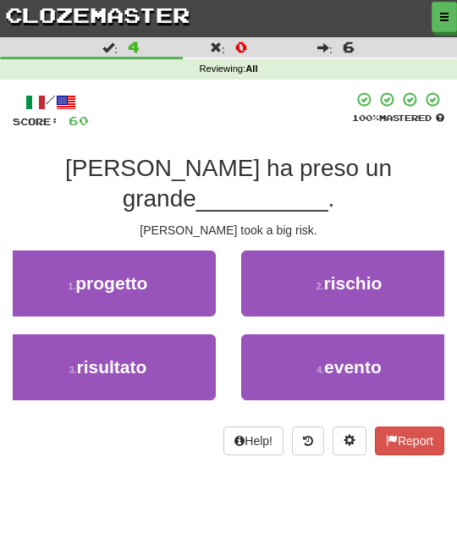
click at [358, 273] on span "rischio" at bounding box center [352, 282] width 58 height 19
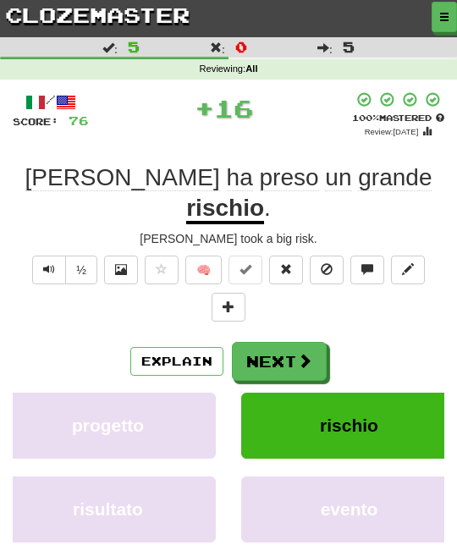
click at [290, 342] on button "Next" at bounding box center [279, 361] width 95 height 39
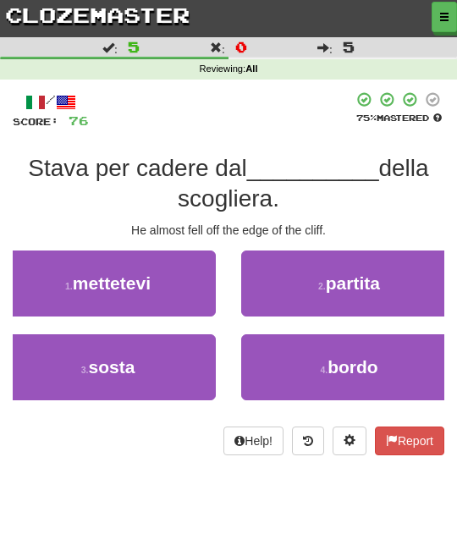
click at [284, 354] on button "4 . bordo" at bounding box center [349, 367] width 216 height 66
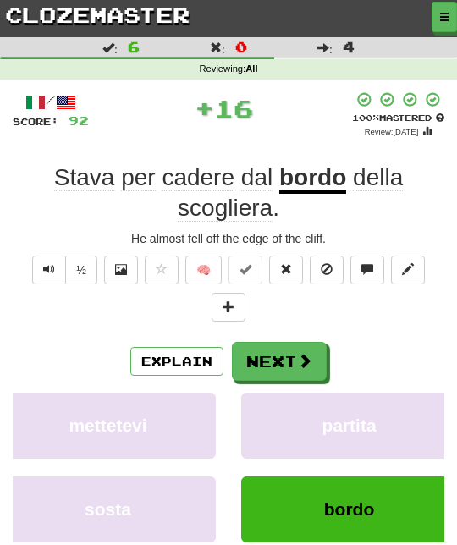
click at [284, 356] on button "Next" at bounding box center [279, 361] width 95 height 39
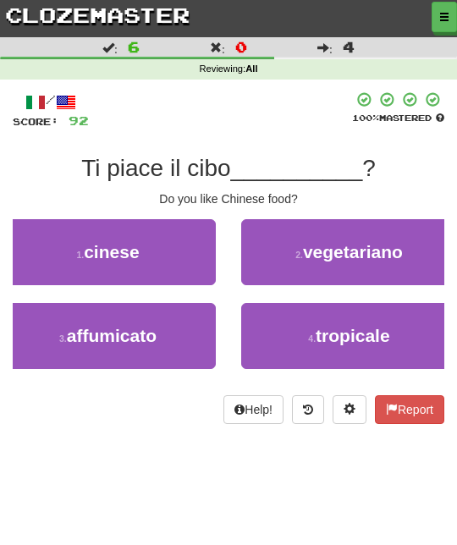
click at [199, 262] on button "1 . cinese" at bounding box center [108, 252] width 216 height 66
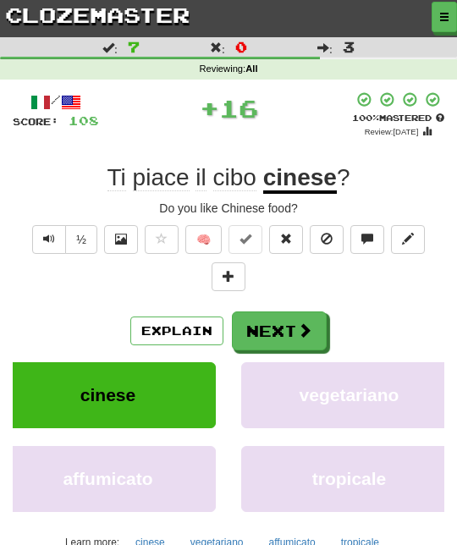
click at [286, 327] on button "Next" at bounding box center [279, 331] width 95 height 39
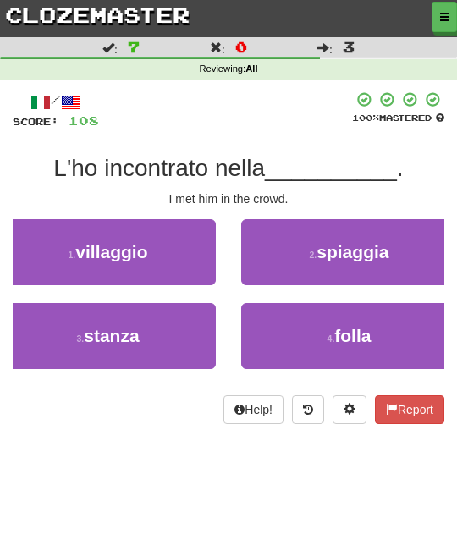
click at [309, 335] on button "4 . folla" at bounding box center [349, 336] width 216 height 66
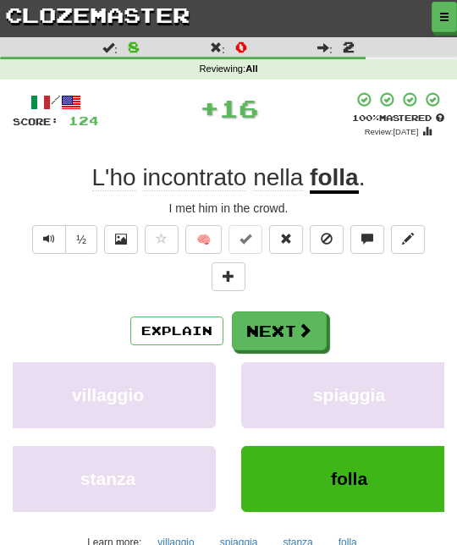
click at [297, 331] on span at bounding box center [304, 330] width 15 height 15
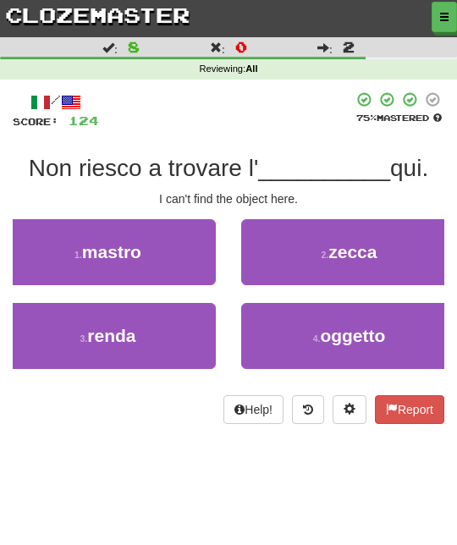
click at [305, 335] on button "4 . oggetto" at bounding box center [349, 336] width 216 height 66
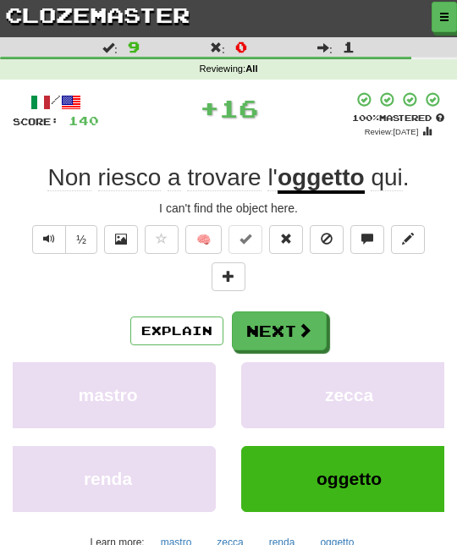
click at [294, 331] on button "Next" at bounding box center [279, 331] width 95 height 39
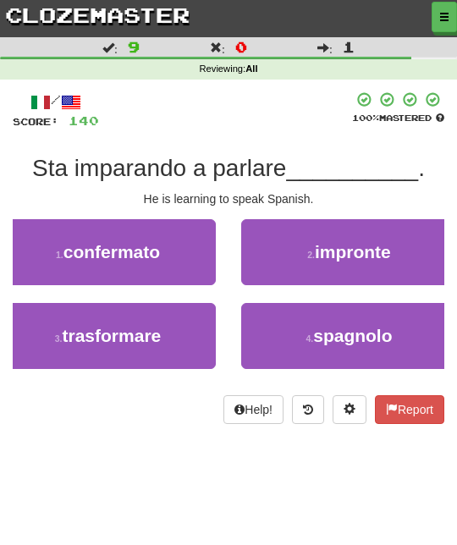
click at [301, 333] on button "4 . [DEMOGRAPHIC_DATA]" at bounding box center [349, 336] width 216 height 66
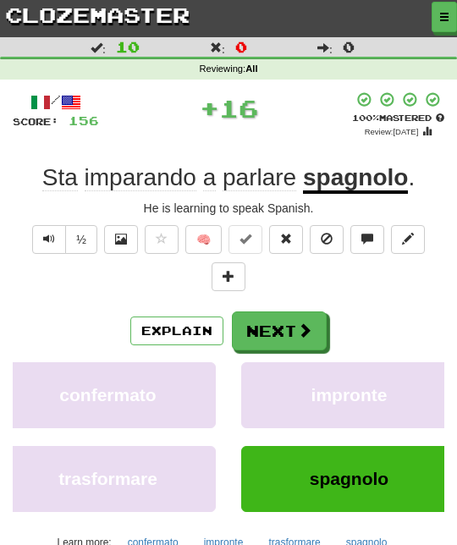
click at [297, 326] on span at bounding box center [304, 330] width 15 height 15
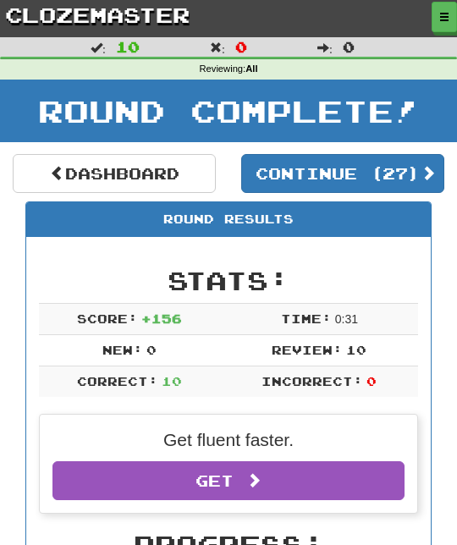
click at [430, 170] on button "Continue ( 27 )" at bounding box center [342, 173] width 203 height 39
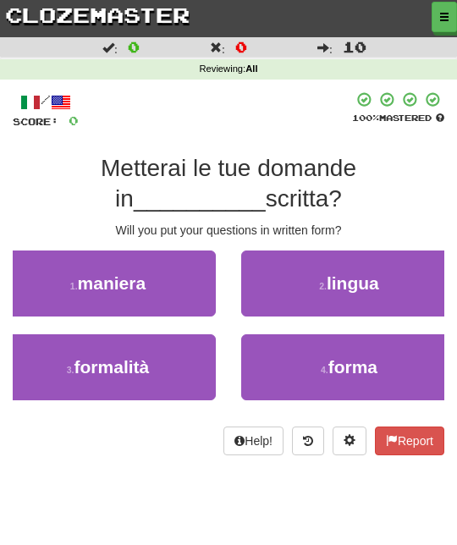
click at [328, 365] on small "4 ." at bounding box center [325, 370] width 8 height 10
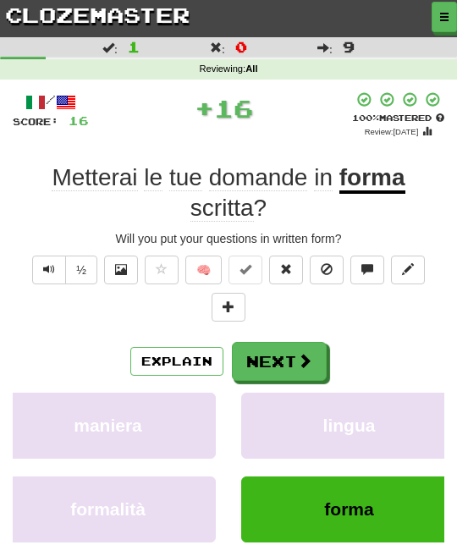
click at [307, 368] on button "Next" at bounding box center [279, 361] width 95 height 39
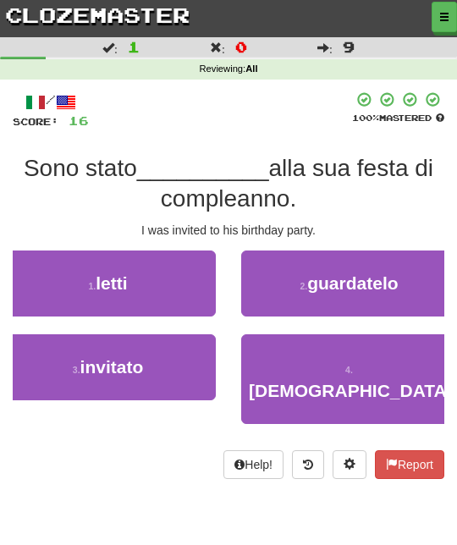
click at [174, 362] on button "3 . invitato" at bounding box center [108, 367] width 216 height 66
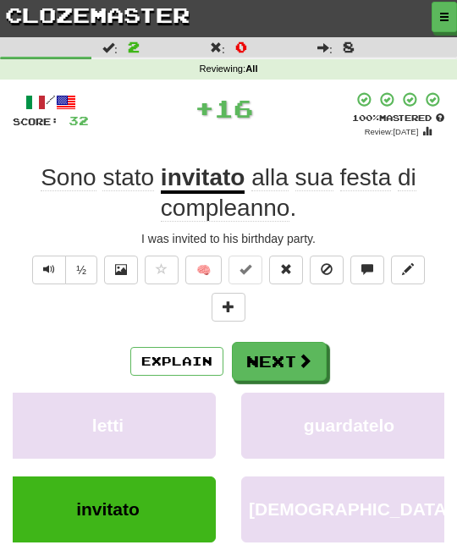
click at [291, 362] on button "Next" at bounding box center [279, 361] width 95 height 39
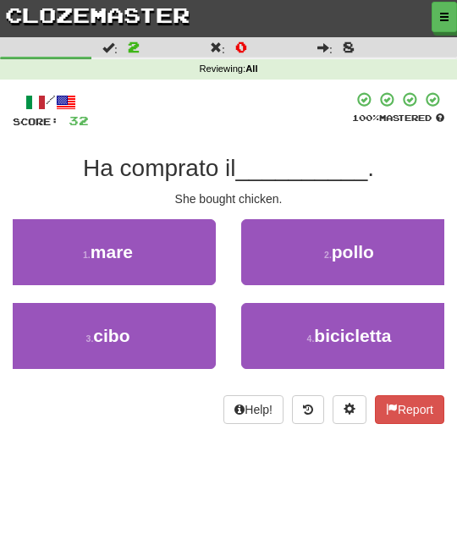
click at [373, 242] on span "pollo" at bounding box center [353, 251] width 42 height 19
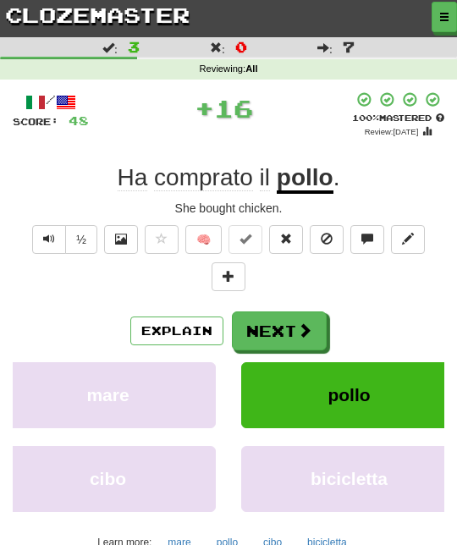
click at [285, 343] on button "Next" at bounding box center [279, 331] width 95 height 39
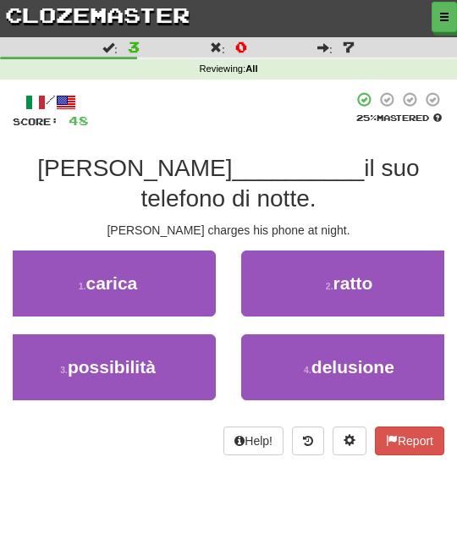
click at [192, 255] on button "1 . carica" at bounding box center [108, 284] width 216 height 66
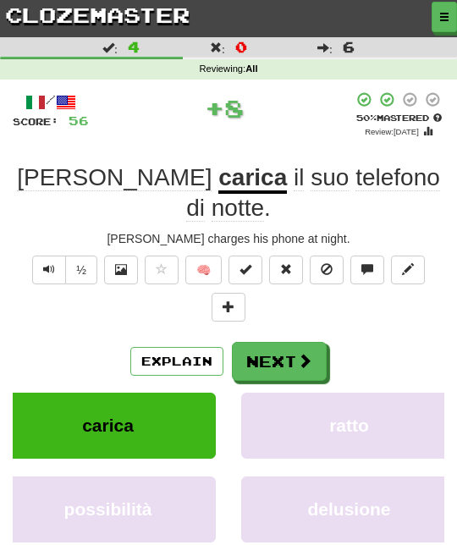
click at [299, 353] on span at bounding box center [304, 360] width 15 height 15
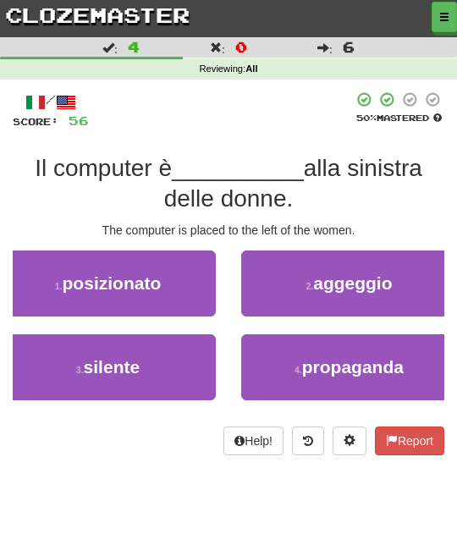
click at [202, 279] on button "1 . posizionato" at bounding box center [108, 284] width 216 height 66
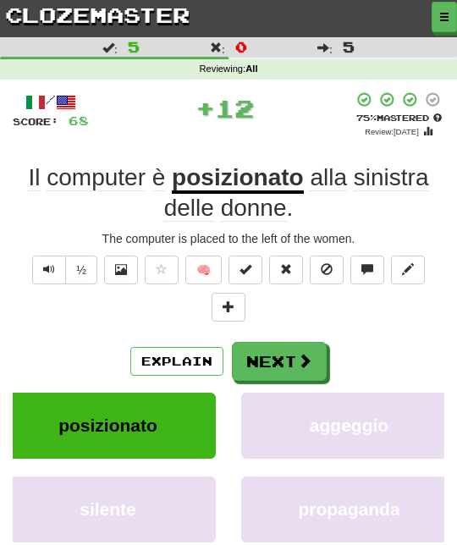
click at [303, 353] on span at bounding box center [304, 360] width 15 height 15
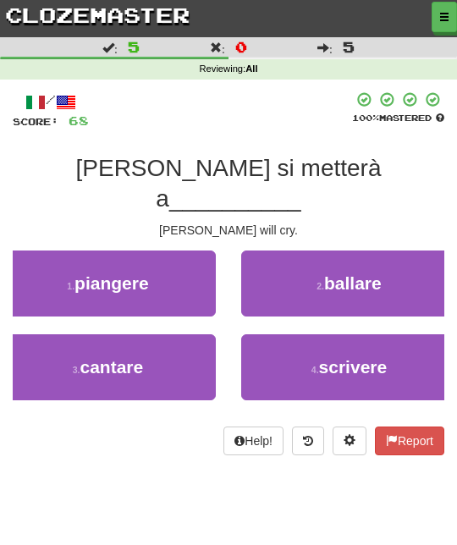
click at [195, 251] on button "1 . piangere" at bounding box center [108, 284] width 216 height 66
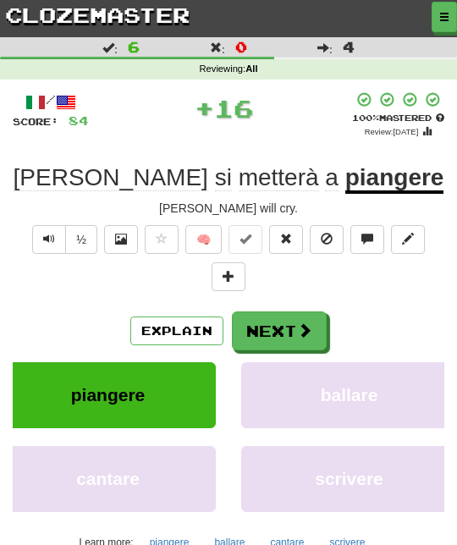
click at [290, 329] on button "Next" at bounding box center [279, 331] width 95 height 39
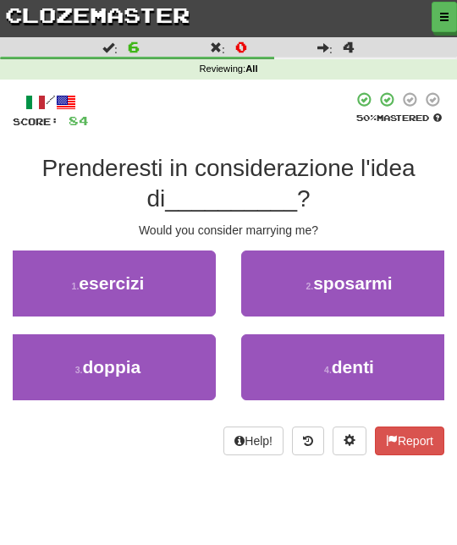
click at [360, 279] on span "sposarmi" at bounding box center [352, 282] width 79 height 19
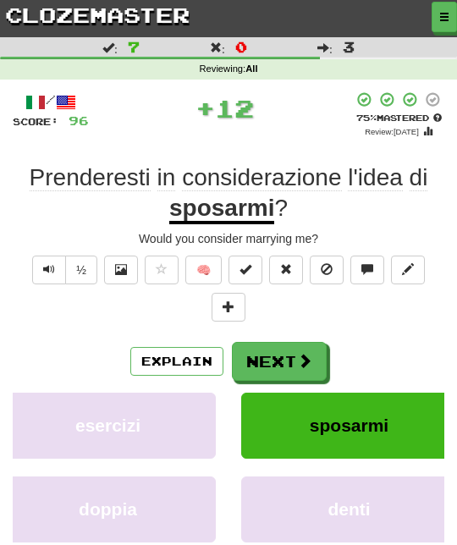
click at [303, 354] on span at bounding box center [304, 360] width 15 height 15
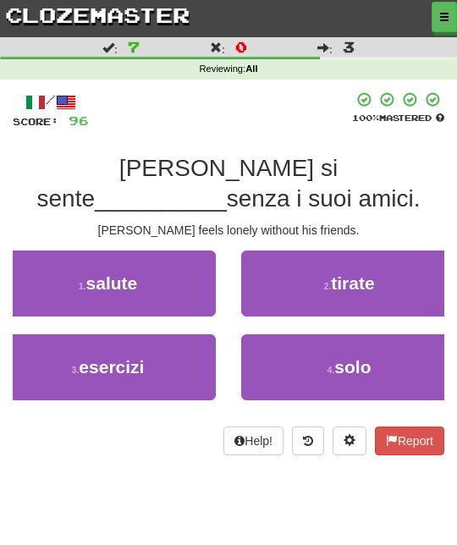
click at [323, 354] on button "4 . solo" at bounding box center [349, 367] width 216 height 66
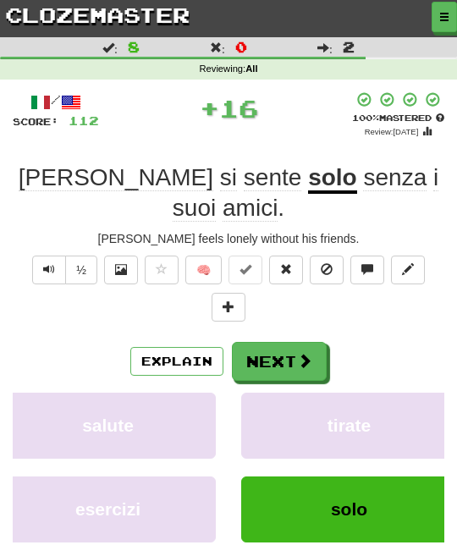
click at [308, 353] on span at bounding box center [304, 360] width 15 height 15
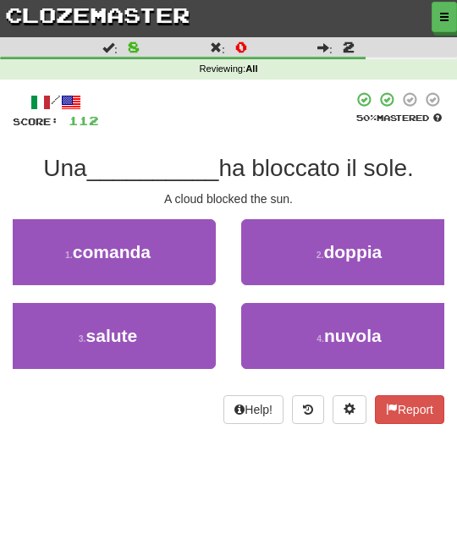
click at [336, 326] on span "nuvola" at bounding box center [353, 335] width 58 height 19
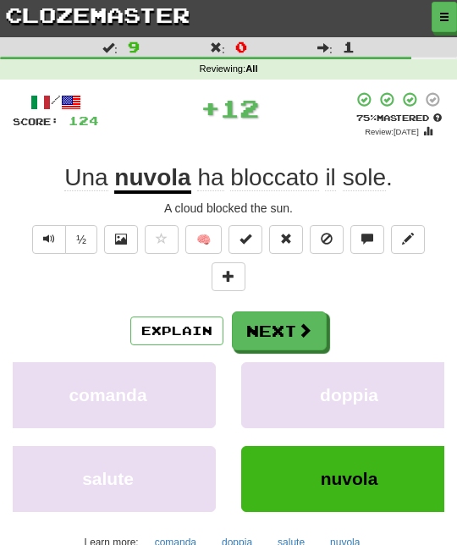
click at [310, 342] on button "Next" at bounding box center [279, 331] width 95 height 39
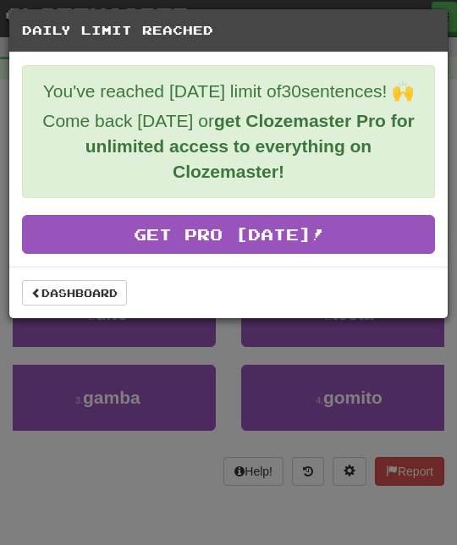
click at [95, 290] on link "Dashboard" at bounding box center [74, 292] width 105 height 25
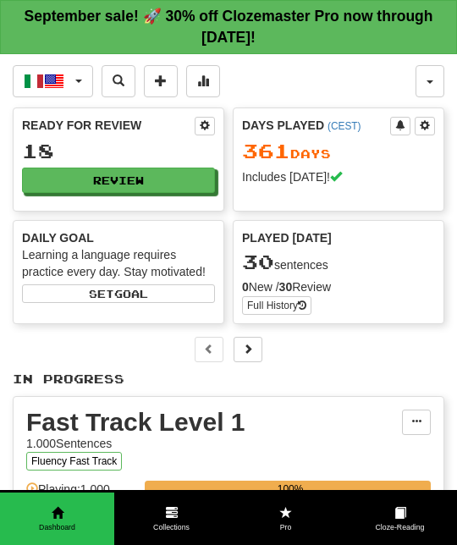
click at [432, 79] on button "button" at bounding box center [430, 81] width 29 height 32
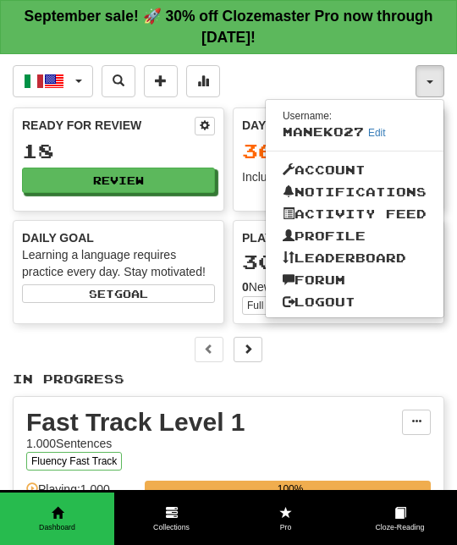
click at [361, 303] on link "Logout" at bounding box center [355, 302] width 178 height 22
